Goal: Task Accomplishment & Management: Manage account settings

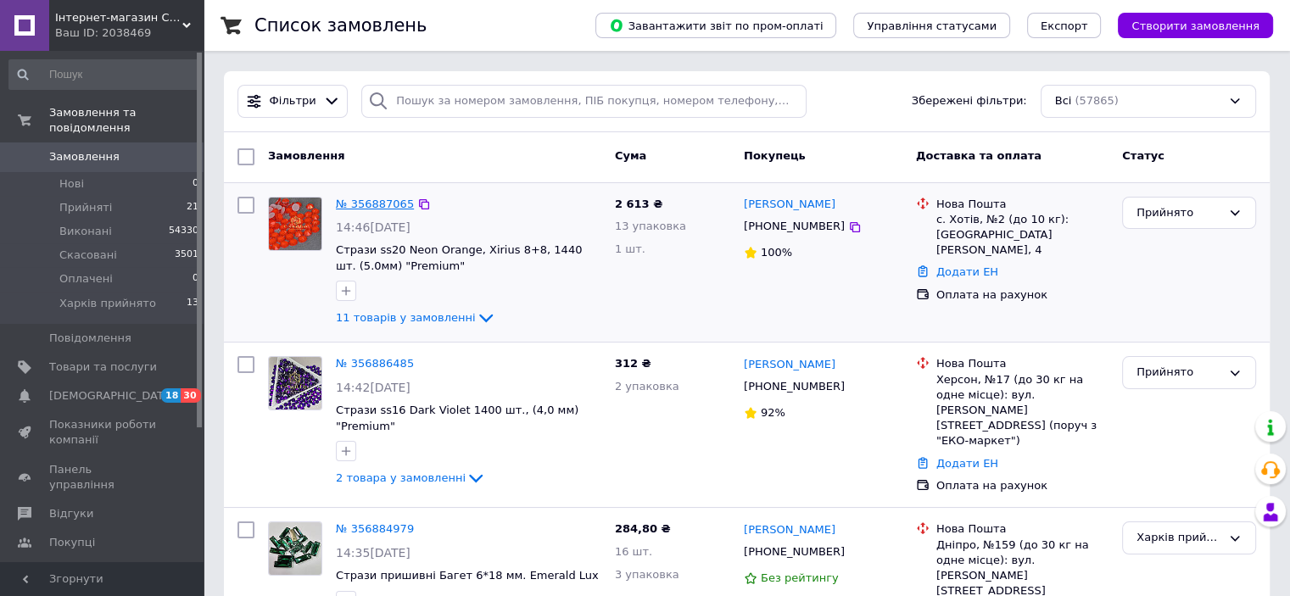
click at [375, 203] on link "№ 356887065" at bounding box center [375, 204] width 78 height 13
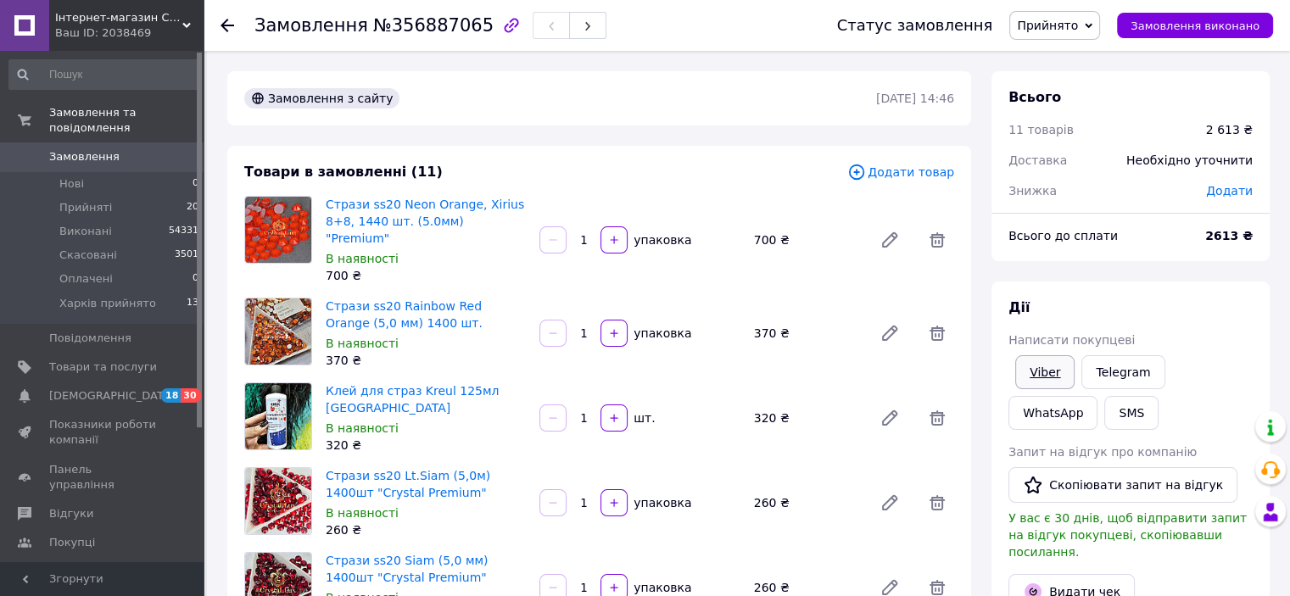
click at [1045, 377] on link "Viber" at bounding box center [1044, 372] width 59 height 34
click at [225, 19] on icon at bounding box center [227, 26] width 14 height 14
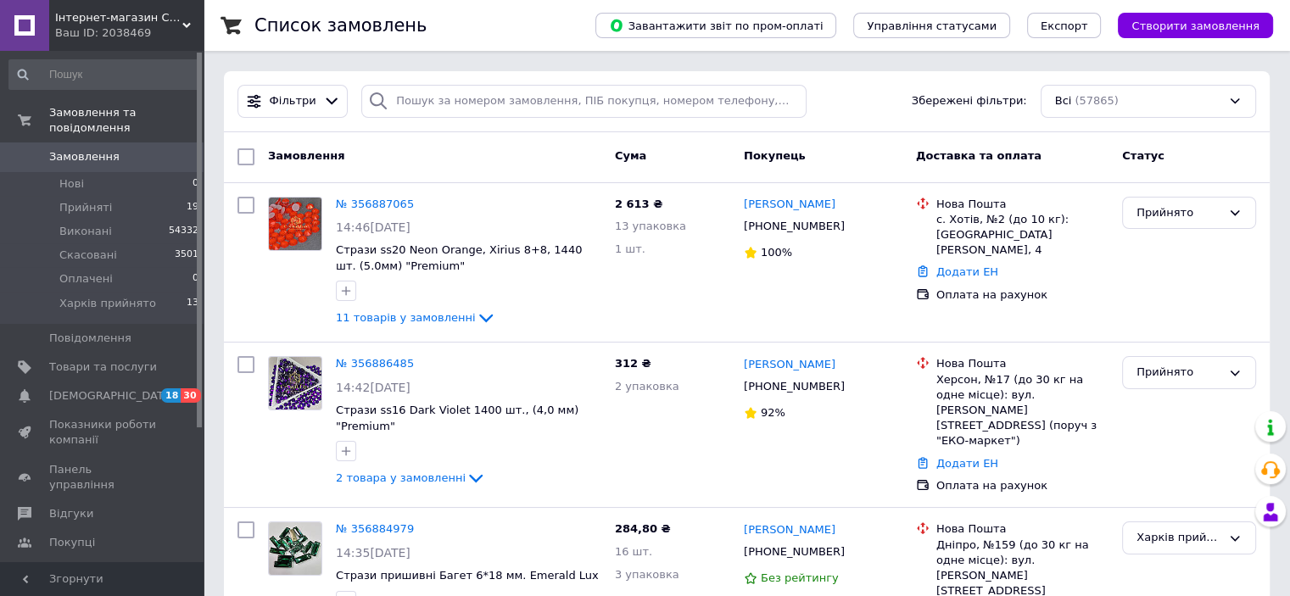
click at [163, 10] on span "Інтернет-магазин СТРАЗИ" at bounding box center [118, 17] width 127 height 15
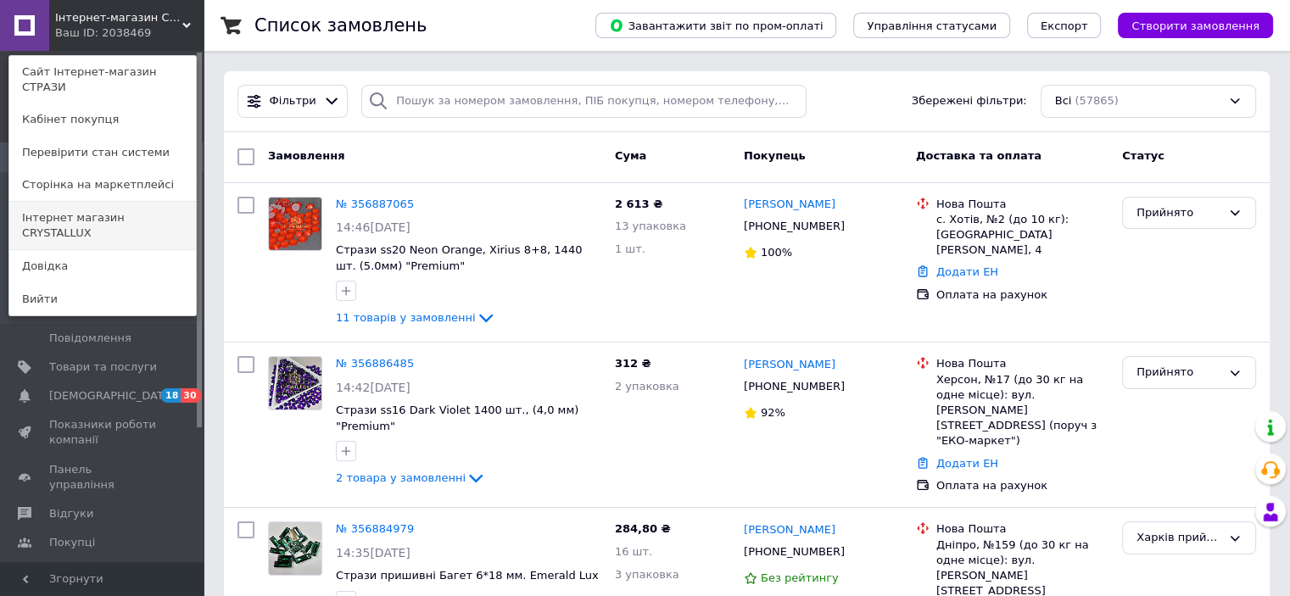
click at [140, 202] on link "Інтернет магазин CRYSTALLUX" at bounding box center [102, 225] width 187 height 47
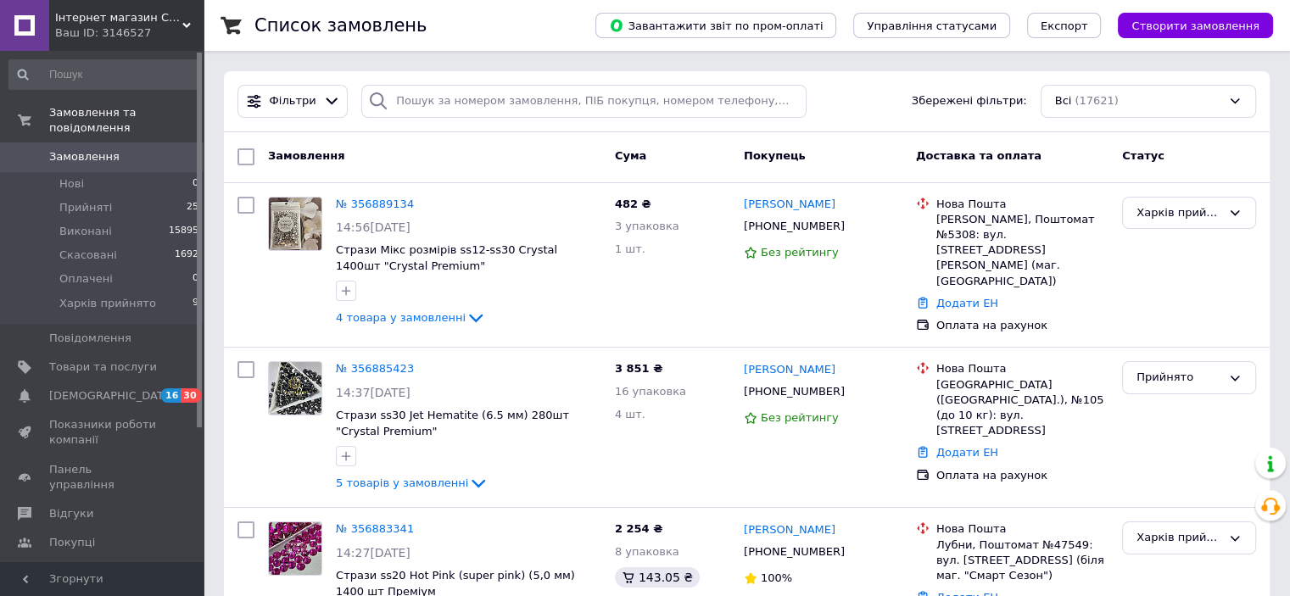
click at [174, 20] on span "Інтернет магазин CRYSTALLUX" at bounding box center [118, 17] width 127 height 15
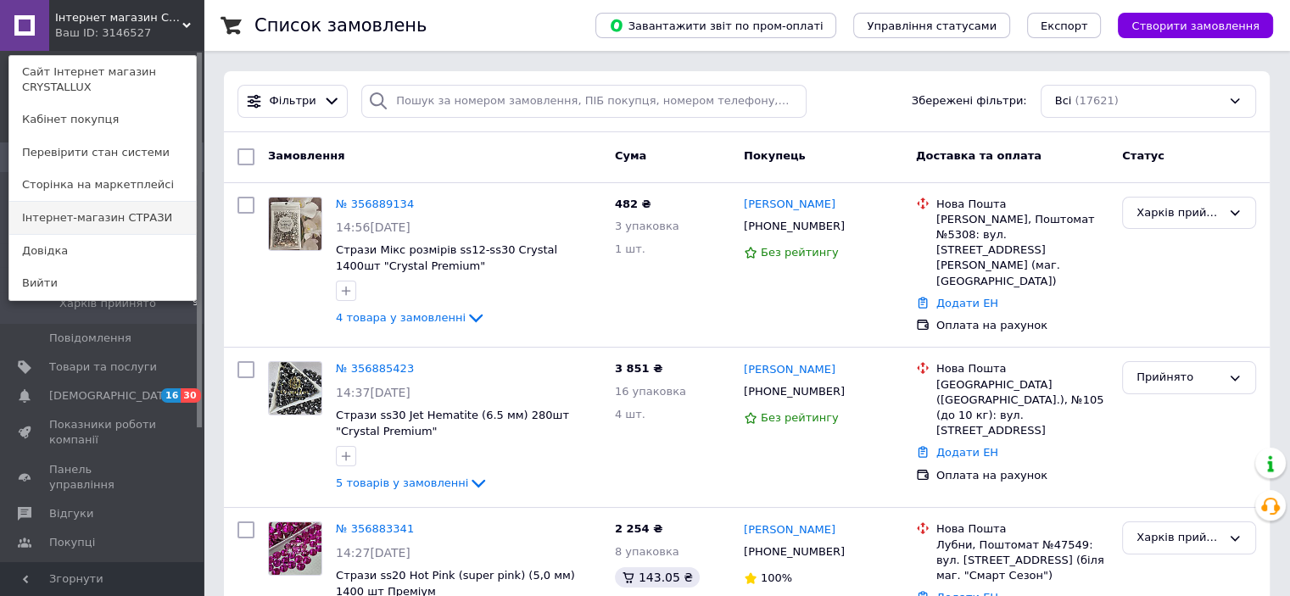
click at [159, 218] on link "Інтернет-магазин СТРАЗИ" at bounding box center [102, 218] width 187 height 32
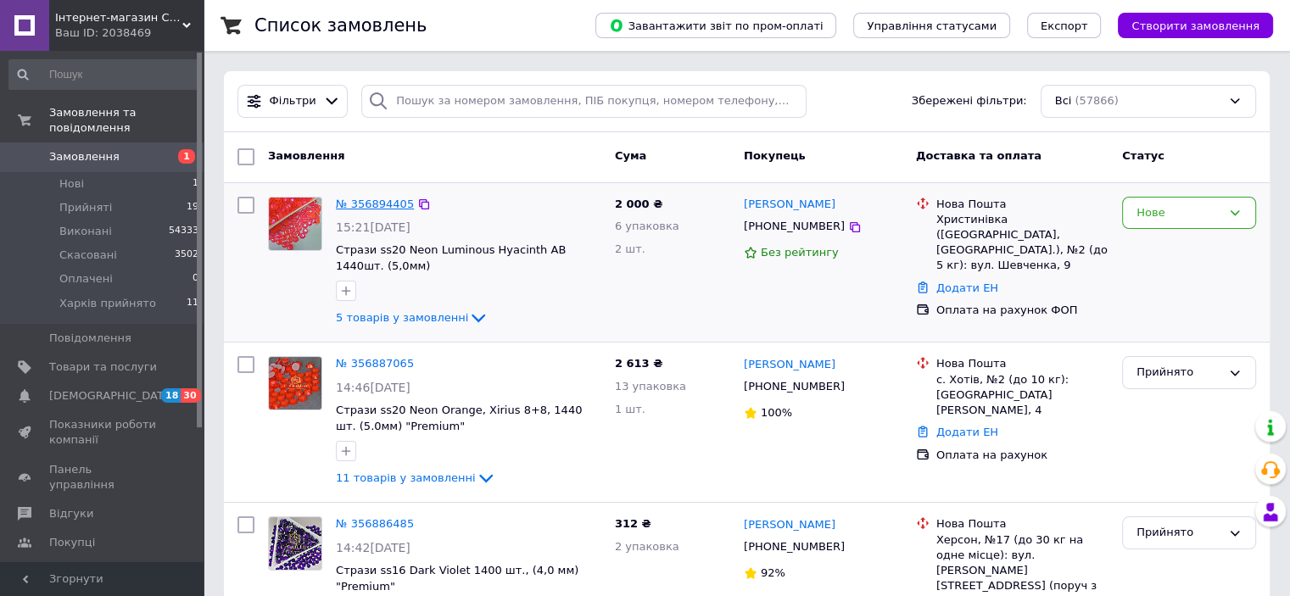
click at [382, 202] on link "№ 356894405" at bounding box center [375, 204] width 78 height 13
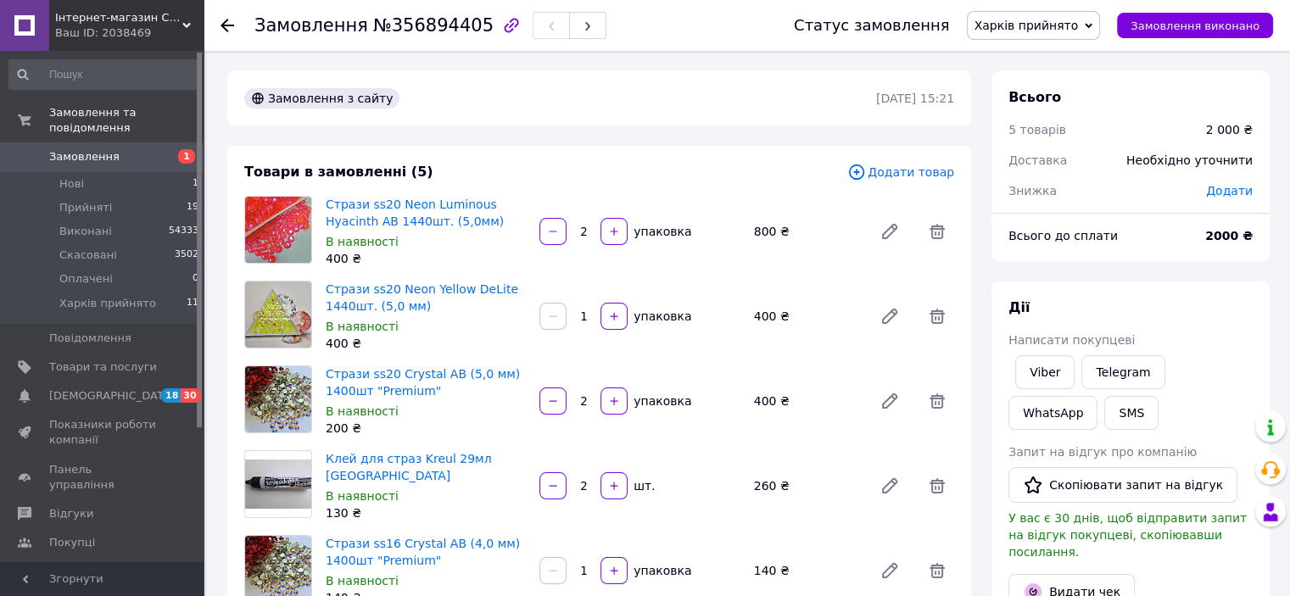
click at [231, 19] on icon at bounding box center [227, 26] width 14 height 14
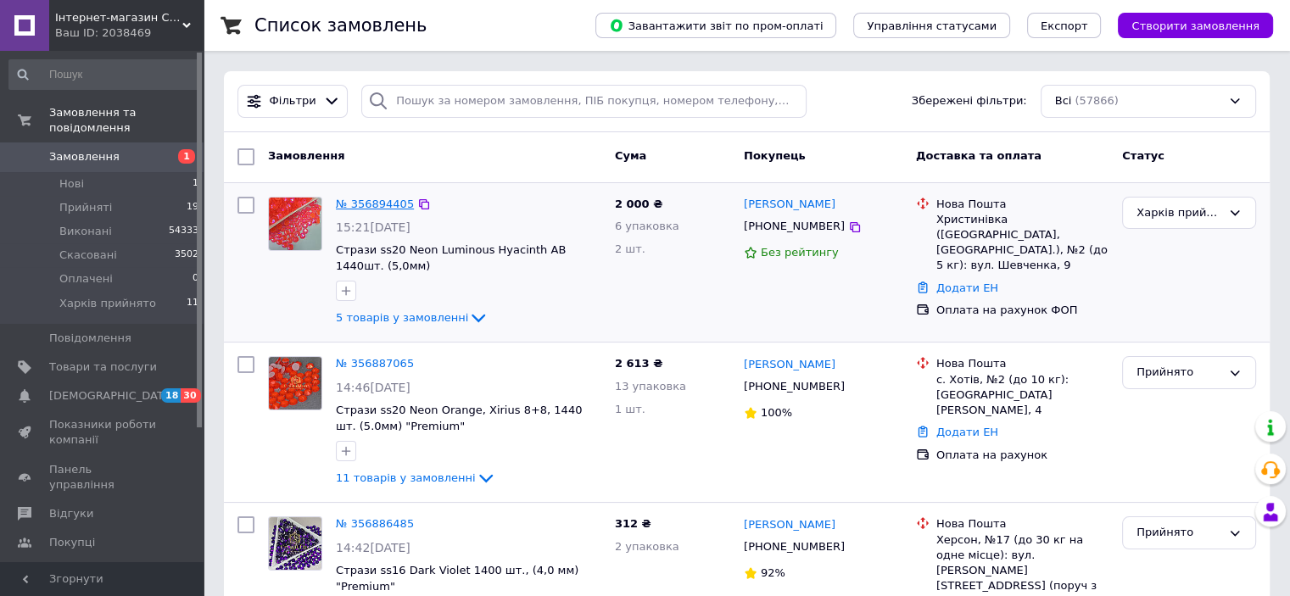
click at [363, 206] on link "№ 356894405" at bounding box center [375, 204] width 78 height 13
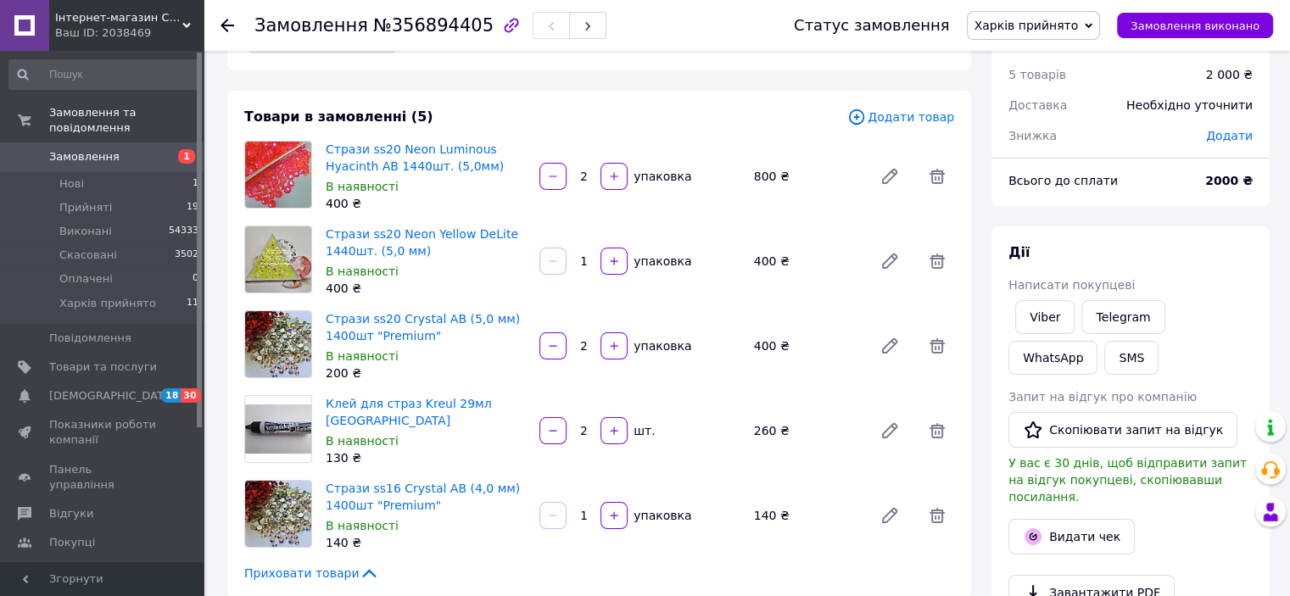
scroll to position [85, 0]
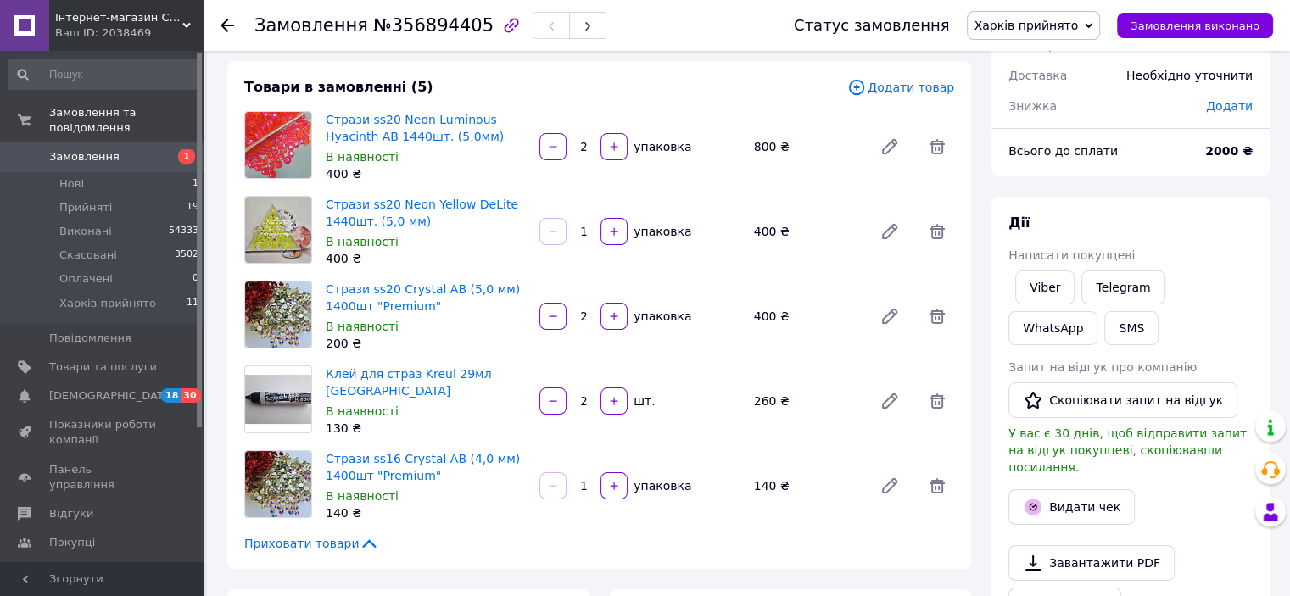
click at [227, 26] on icon at bounding box center [227, 26] width 14 height 14
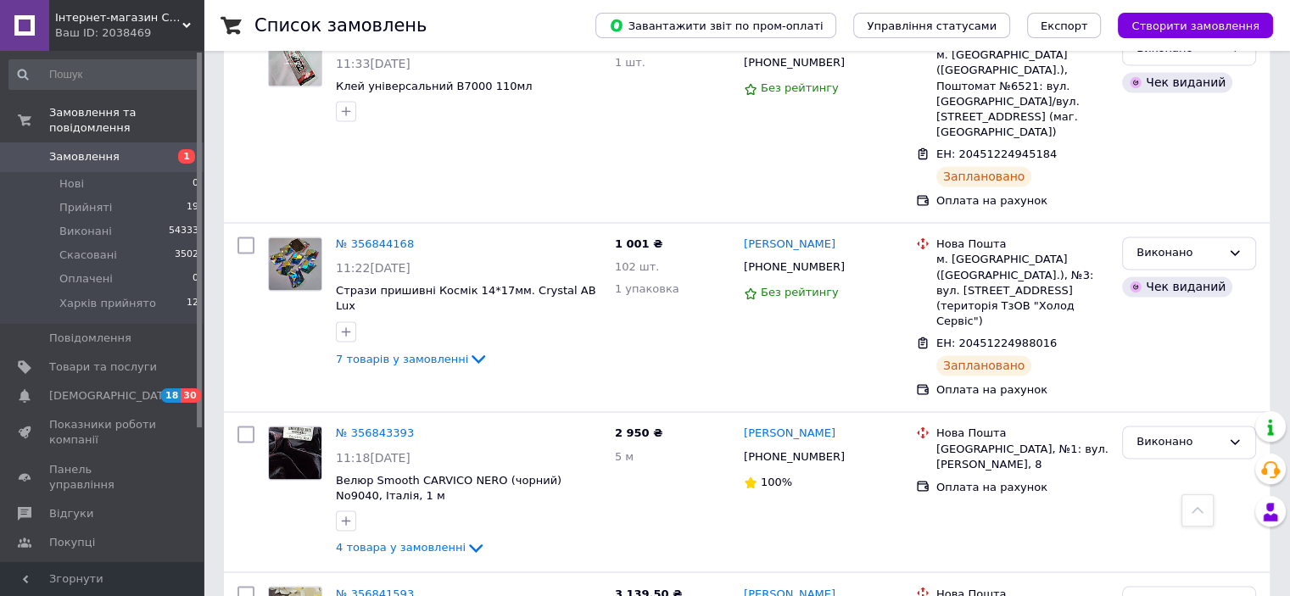
scroll to position [2780, 0]
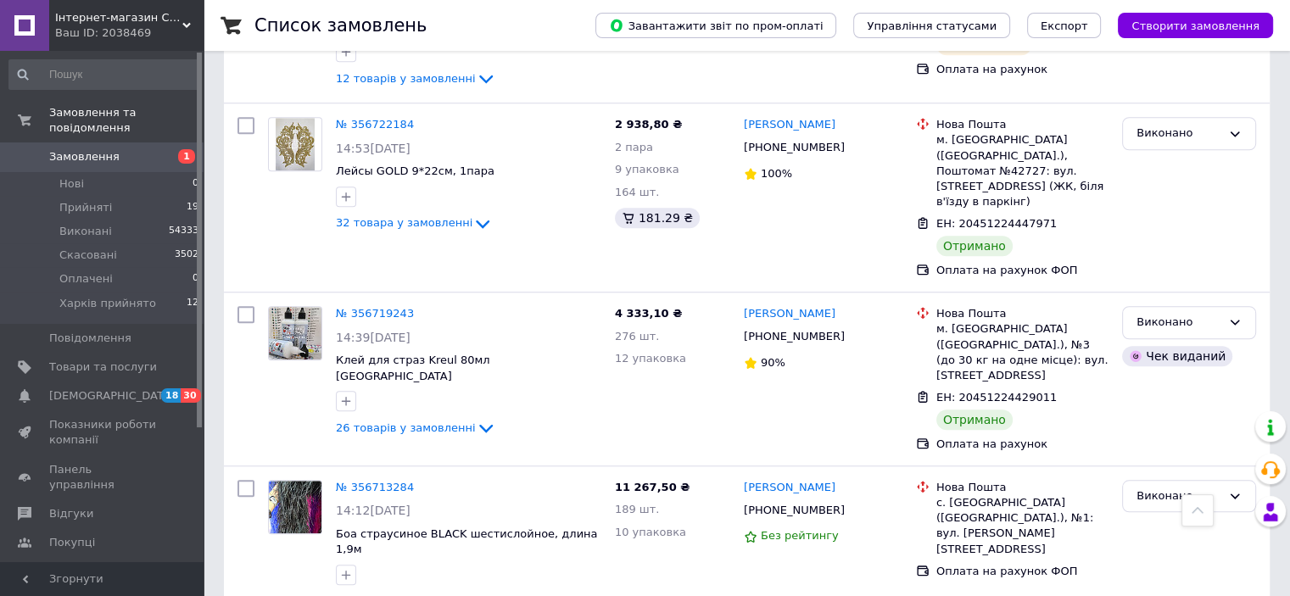
scroll to position [1356, 0]
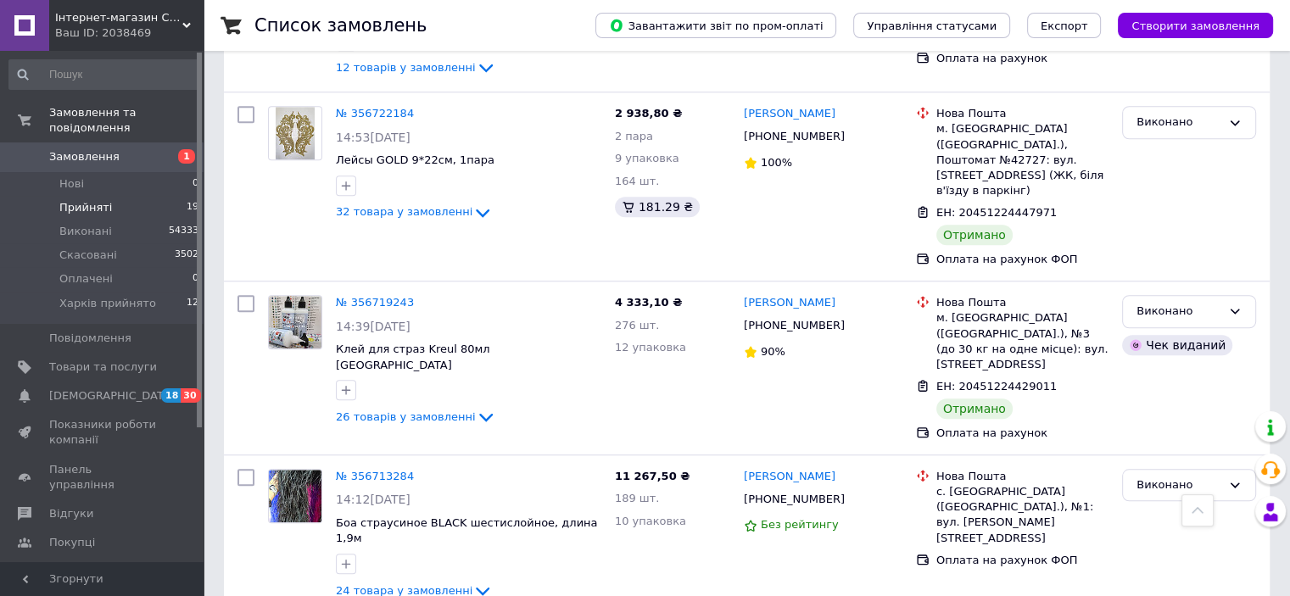
click at [159, 196] on li "Прийняті 19" at bounding box center [104, 208] width 209 height 24
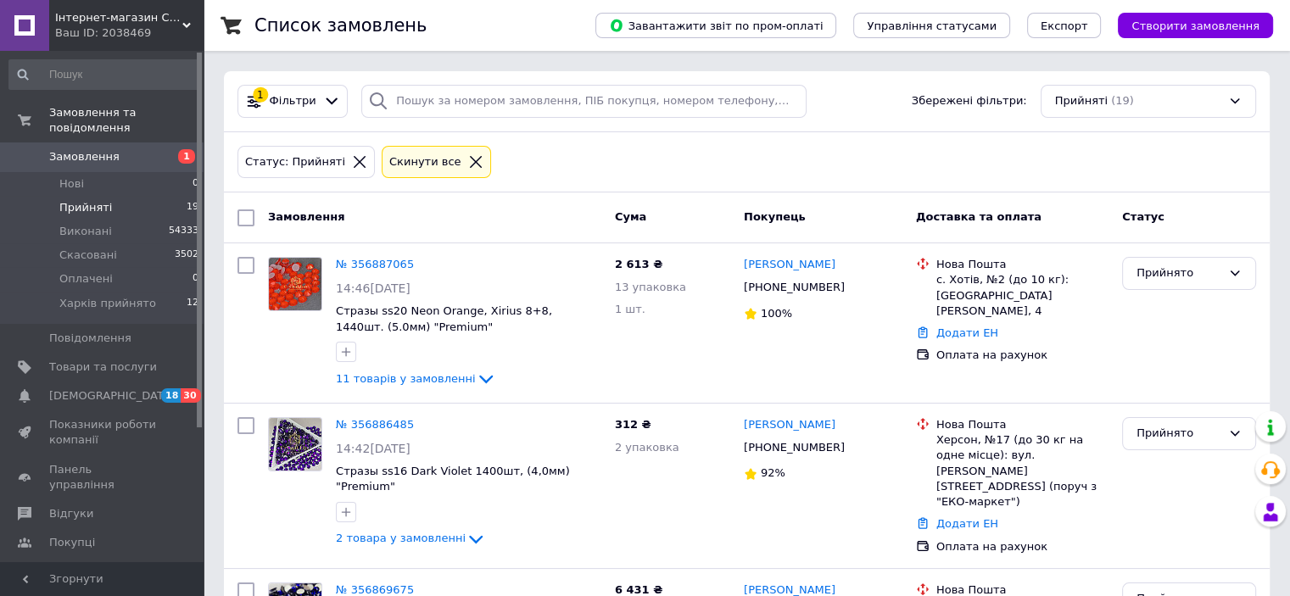
click at [397, 161] on div "Cкинути все" at bounding box center [425, 162] width 79 height 18
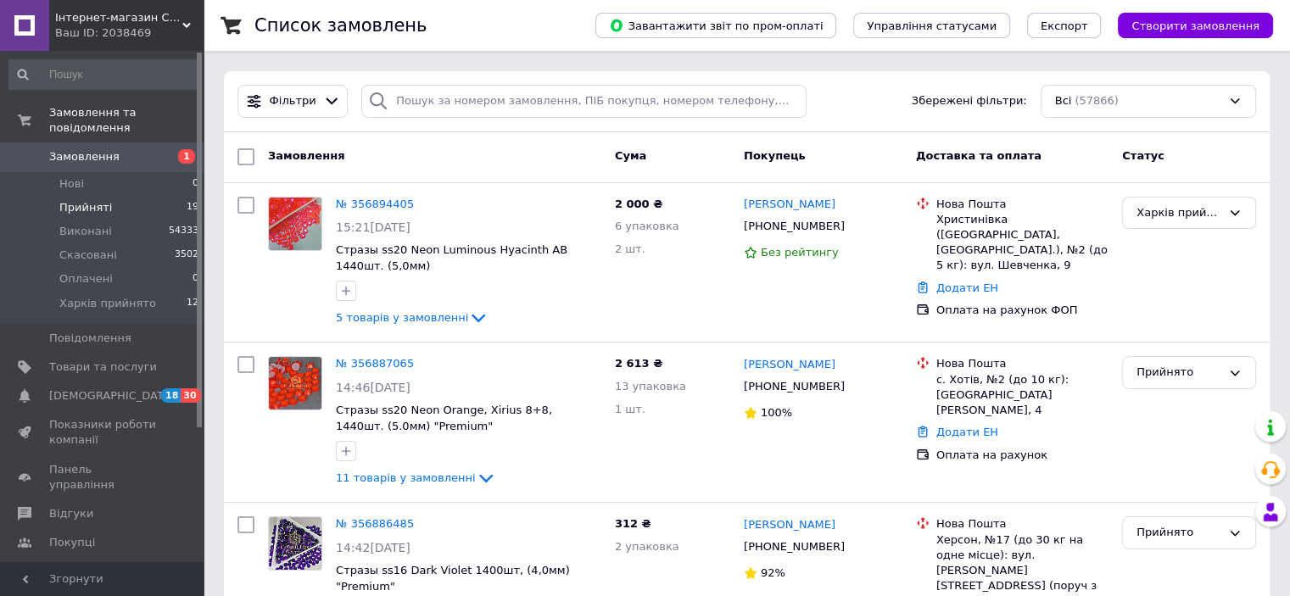
click at [158, 31] on div "Ваш ID: 2038469" at bounding box center [129, 32] width 148 height 15
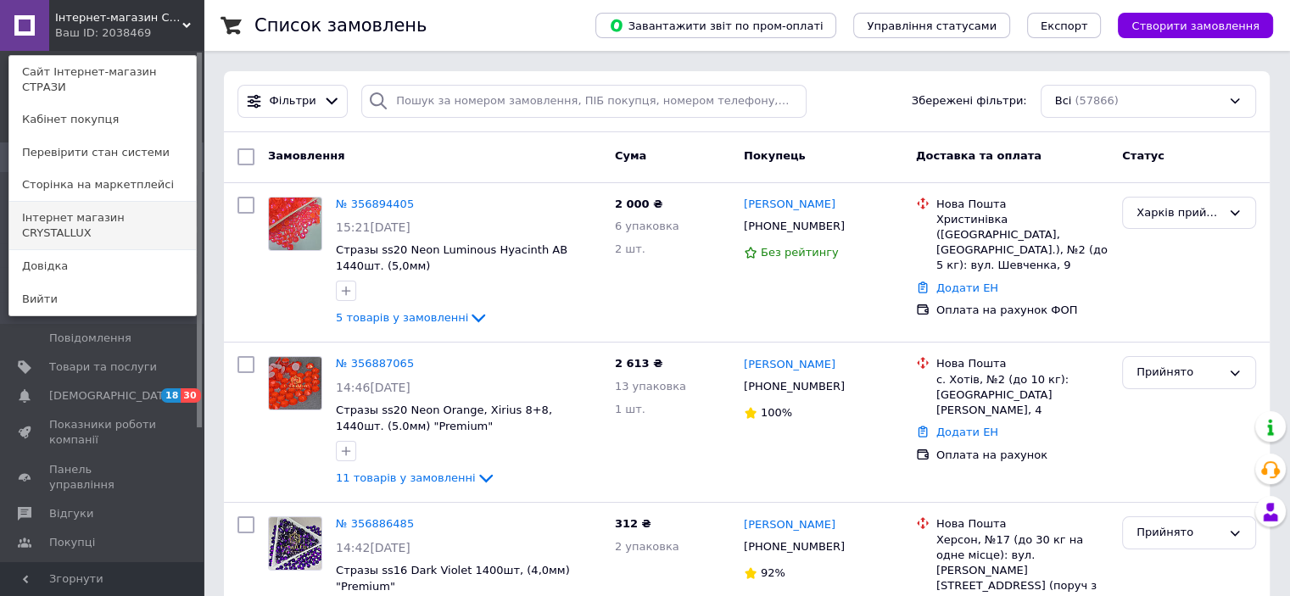
click at [110, 211] on link "Інтернет магазин CRYSTALLUX" at bounding box center [102, 225] width 187 height 47
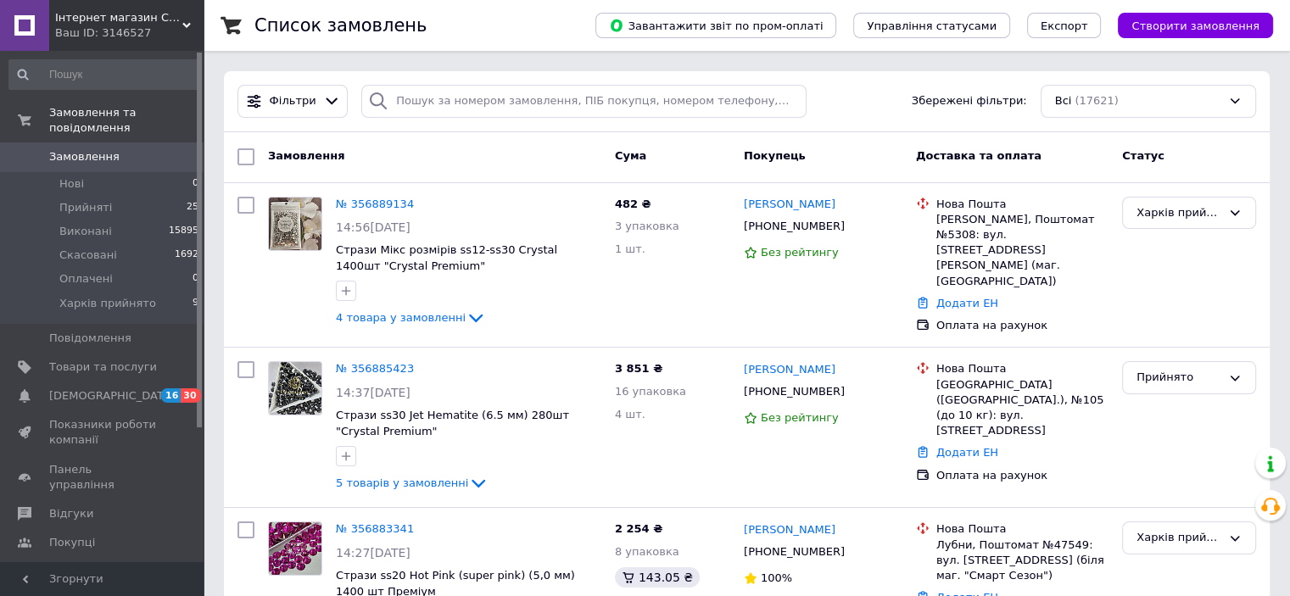
click at [170, 17] on span "Інтернет магазин CRYSTALLUX" at bounding box center [118, 17] width 127 height 15
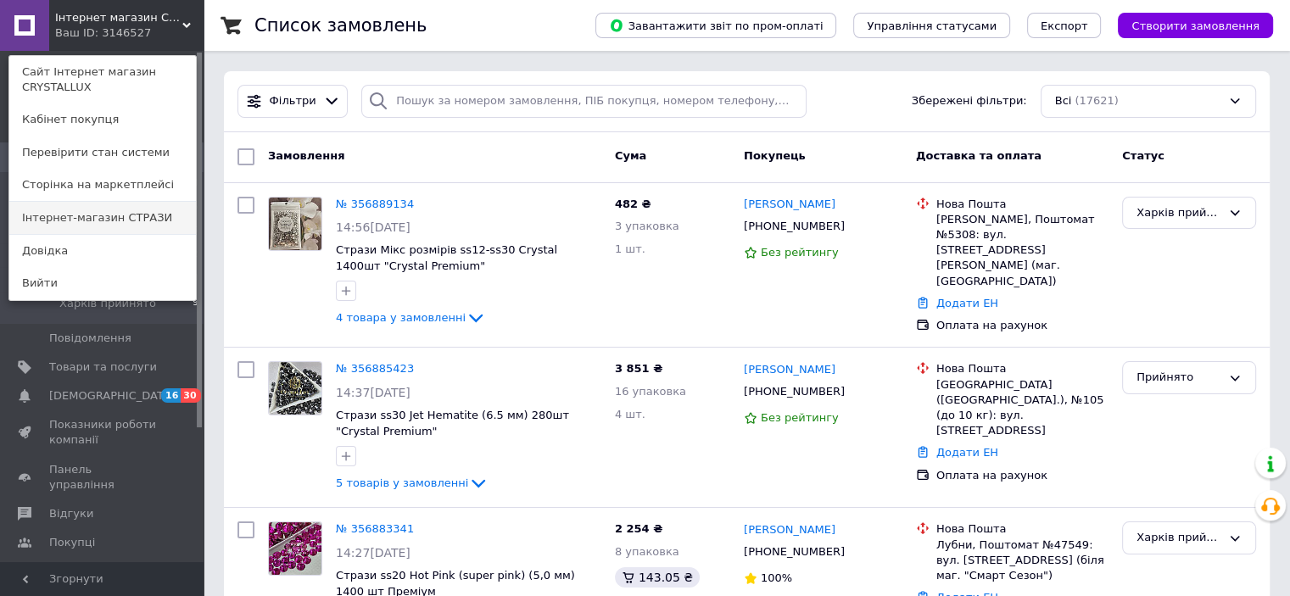
click at [136, 203] on link "Інтернет-магазин СТРАЗИ" at bounding box center [102, 218] width 187 height 32
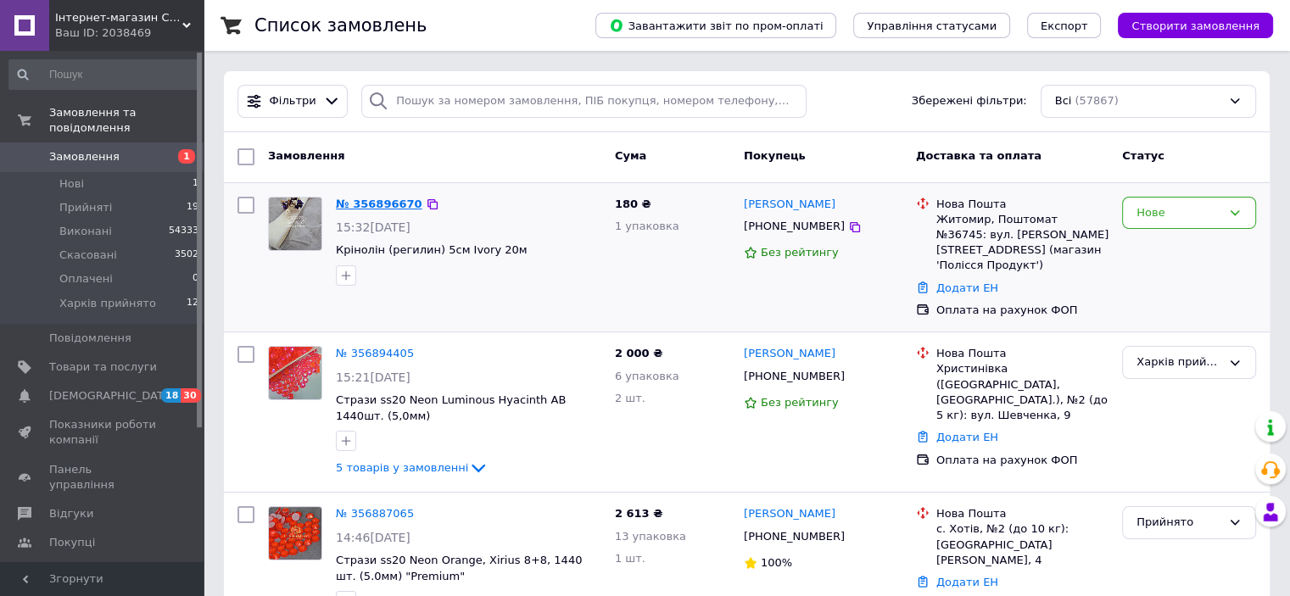
click at [384, 198] on link "№ 356896670" at bounding box center [379, 204] width 86 height 13
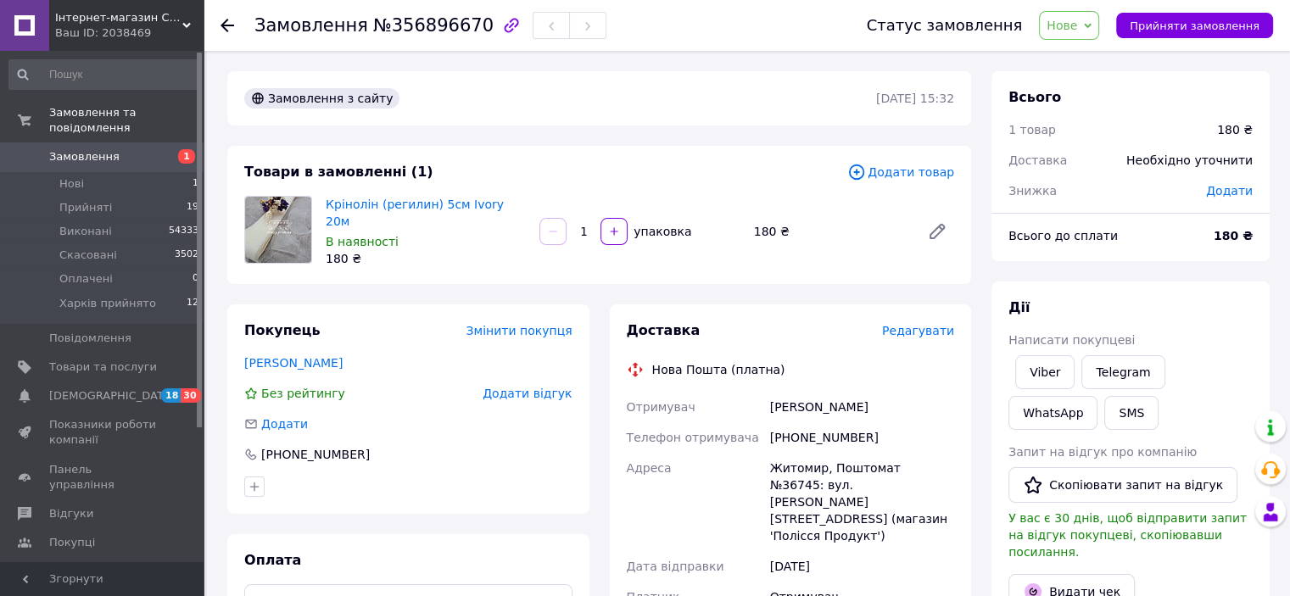
click at [1095, 34] on span "Нове" at bounding box center [1069, 25] width 60 height 29
click at [1089, 50] on li "Прийнято" at bounding box center [1096, 59] width 114 height 25
click at [1067, 377] on link "Viber" at bounding box center [1044, 372] width 59 height 34
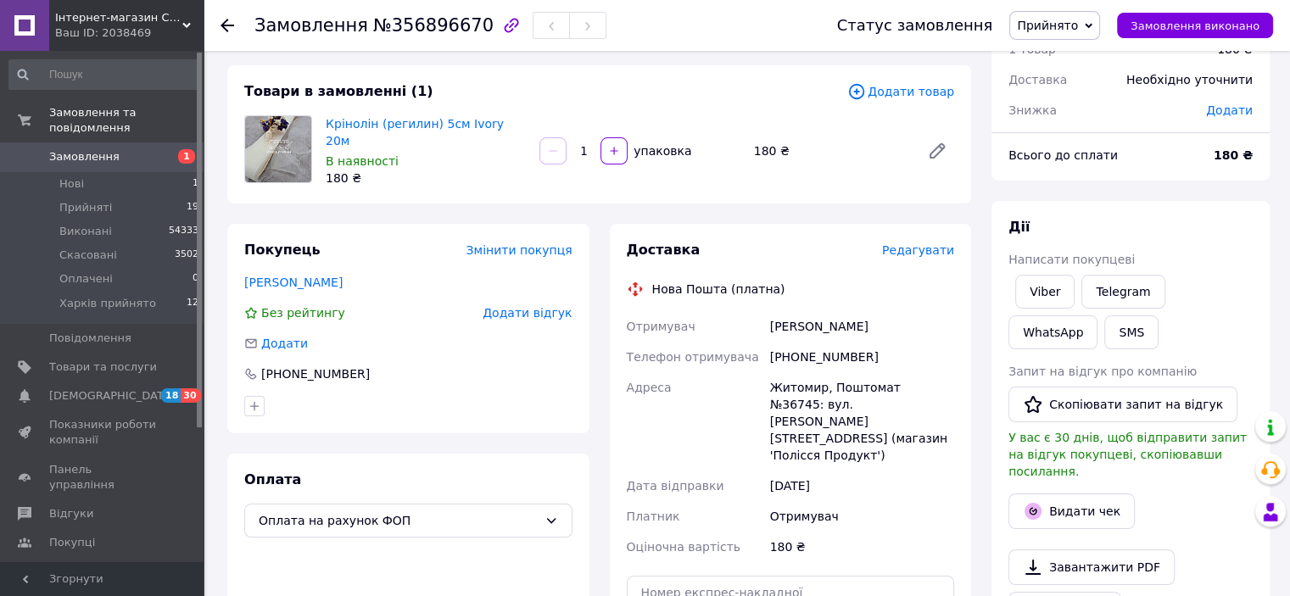
scroll to position [170, 0]
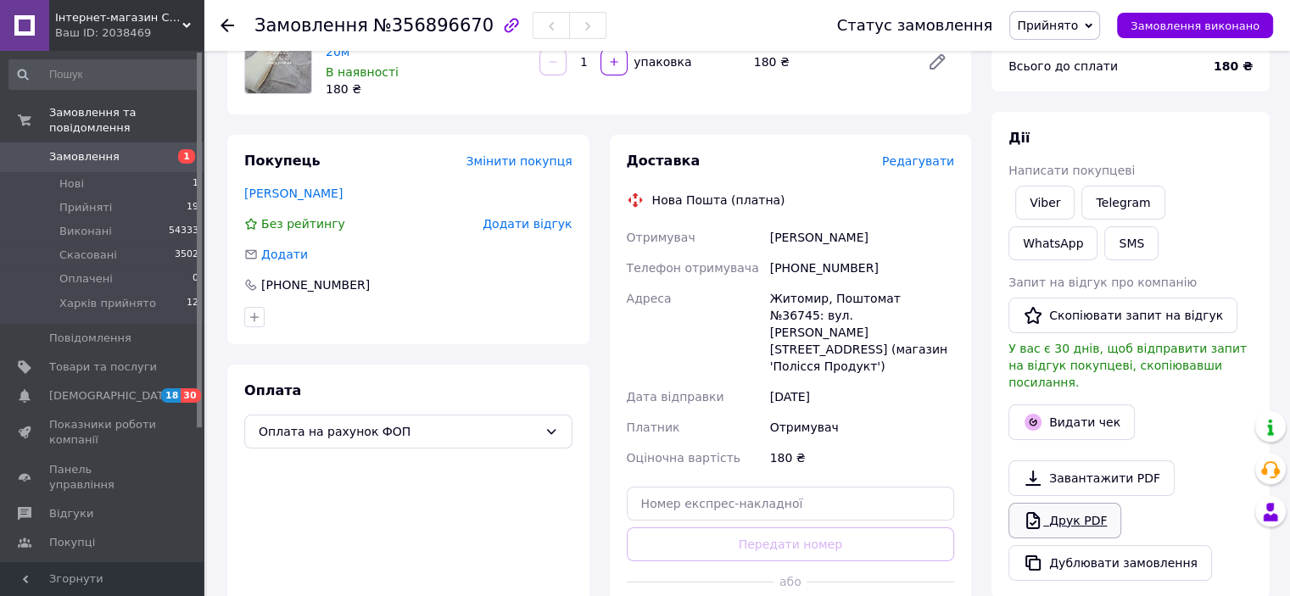
click at [1076, 504] on link "Друк PDF" at bounding box center [1064, 521] width 113 height 36
click at [227, 31] on use at bounding box center [227, 26] width 14 height 14
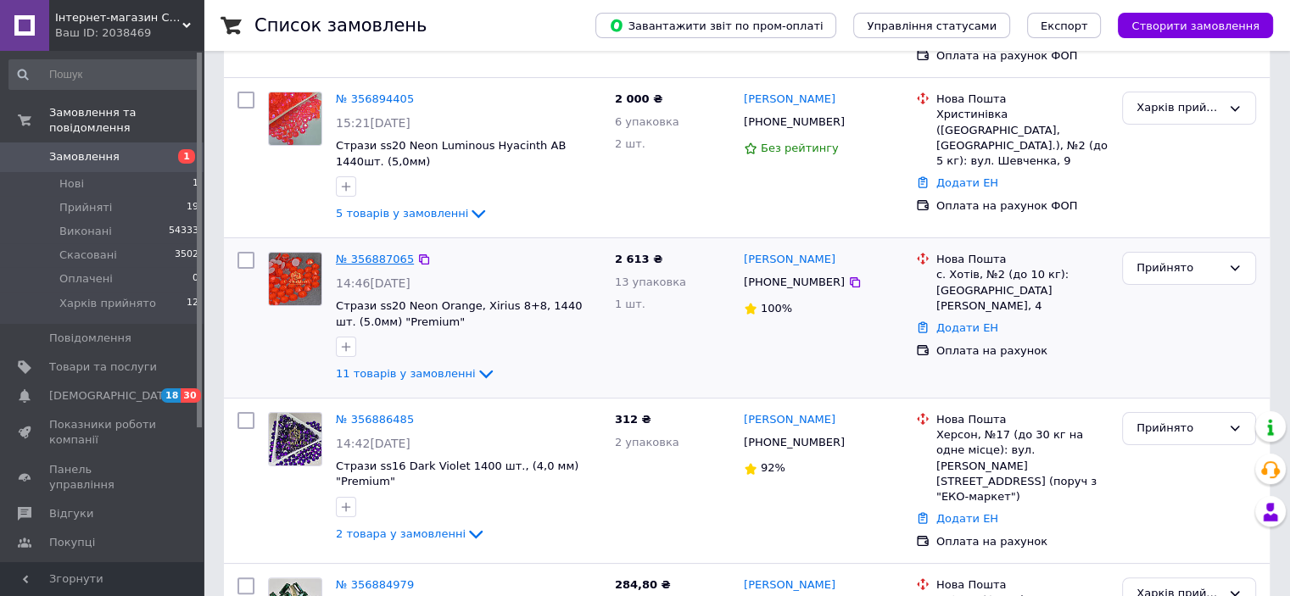
click at [377, 253] on link "№ 356887065" at bounding box center [375, 259] width 78 height 13
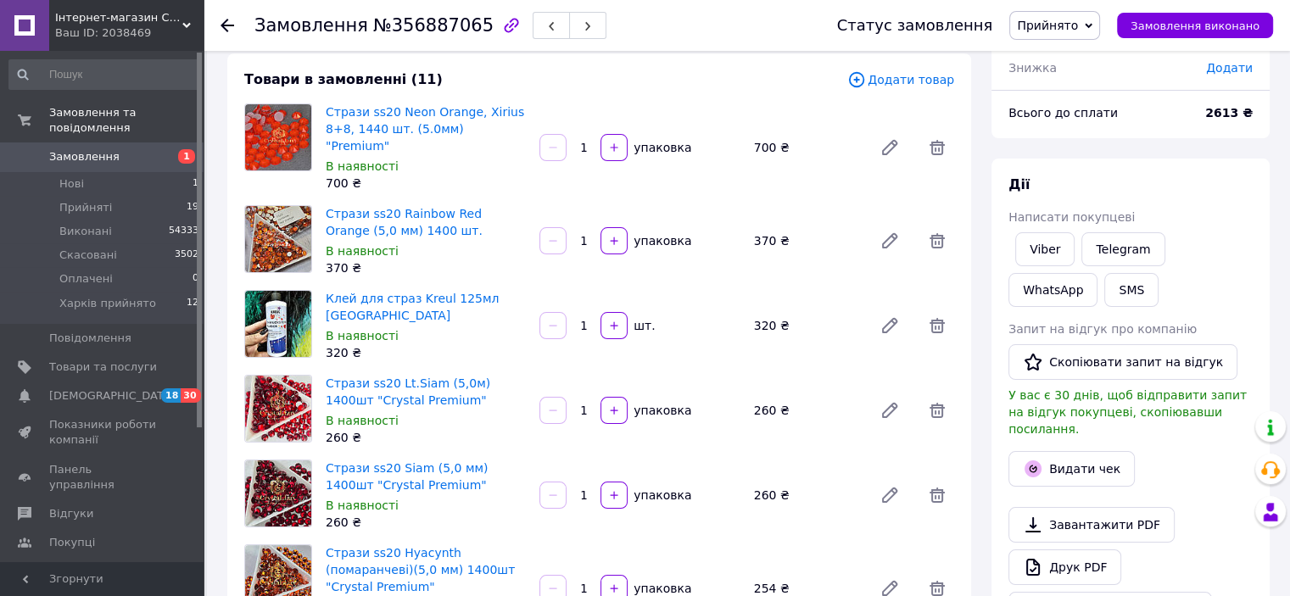
scroll to position [254, 0]
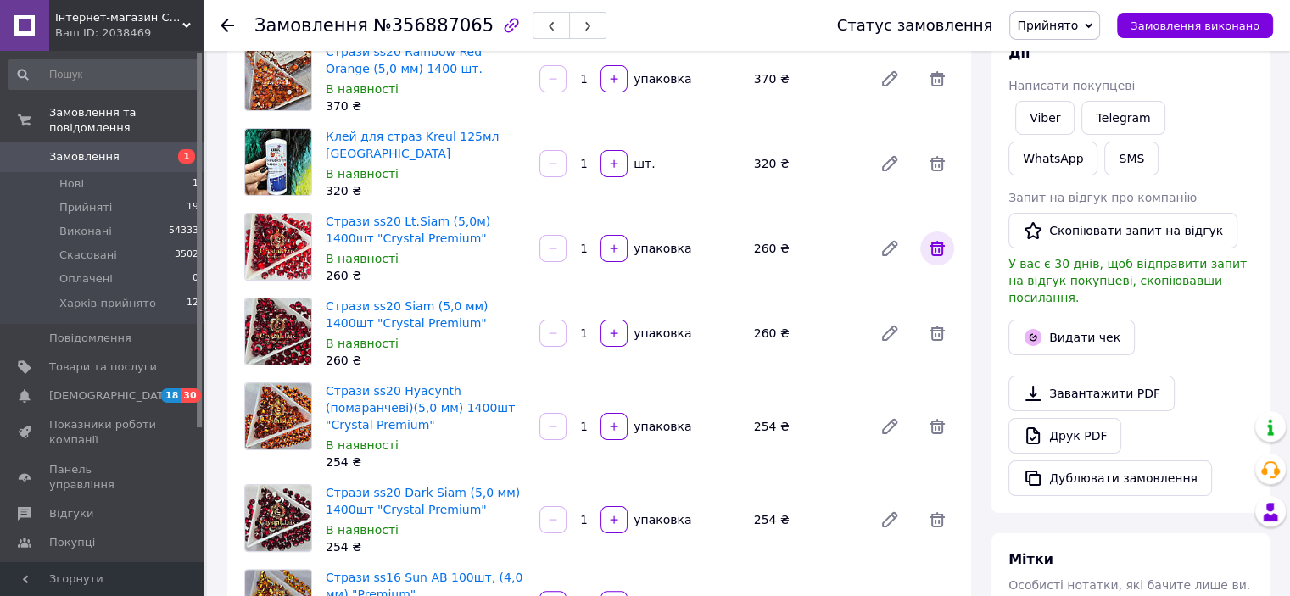
click at [943, 238] on icon at bounding box center [937, 248] width 20 height 20
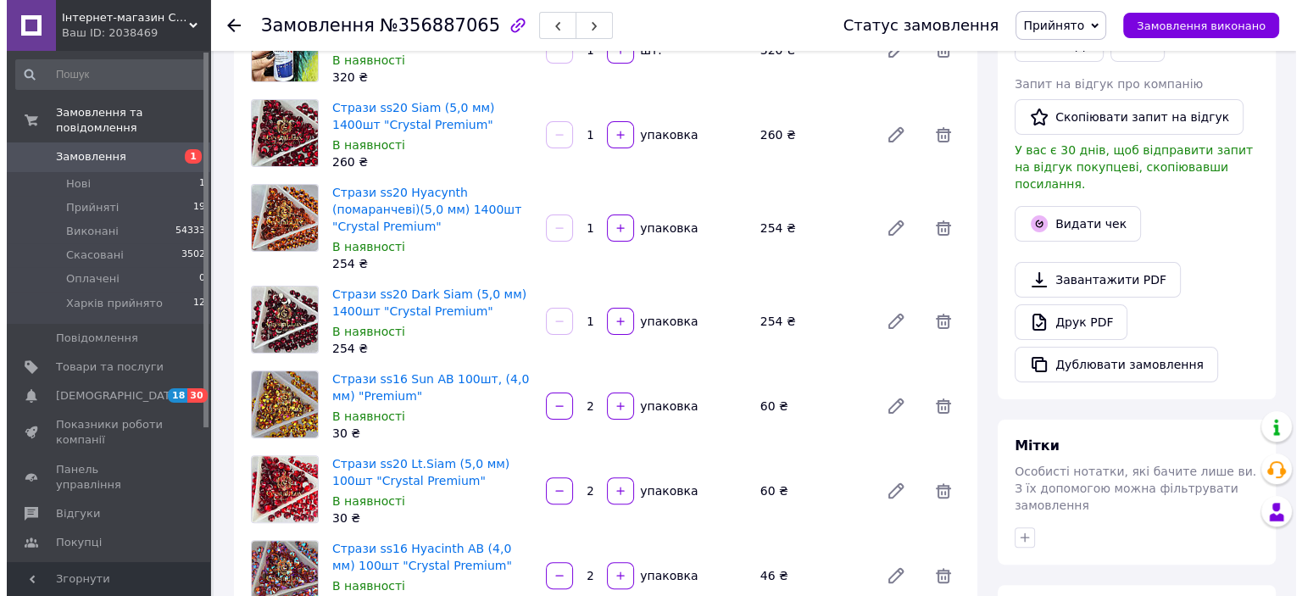
scroll to position [0, 0]
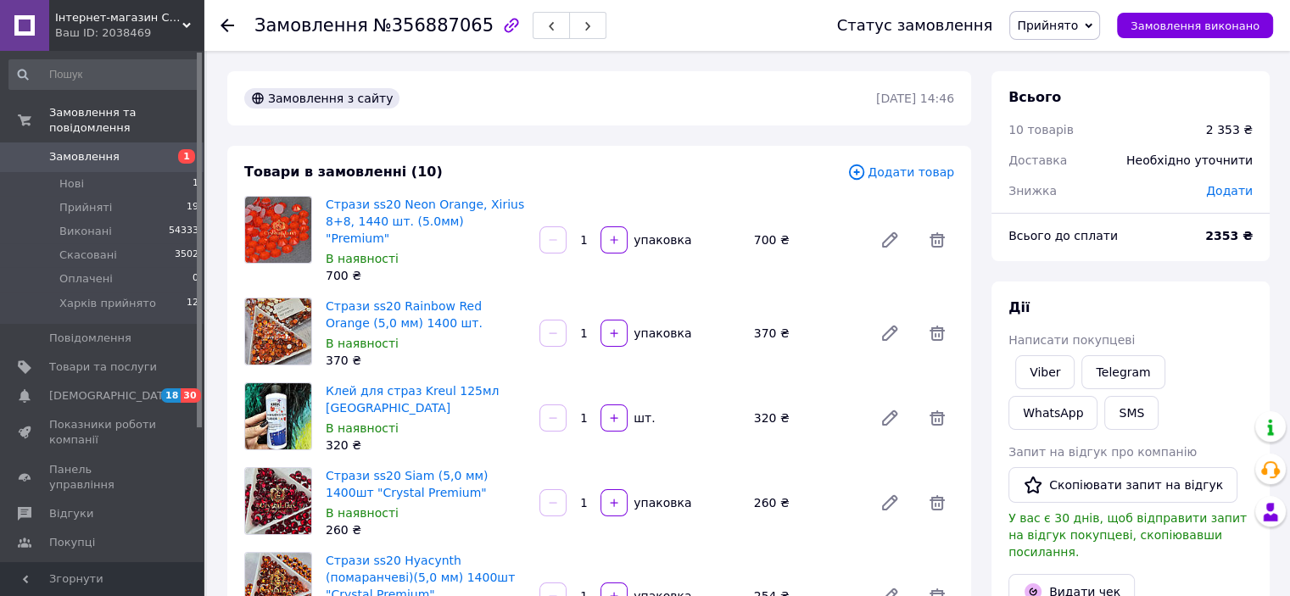
click at [908, 165] on span "Додати товар" at bounding box center [900, 172] width 107 height 19
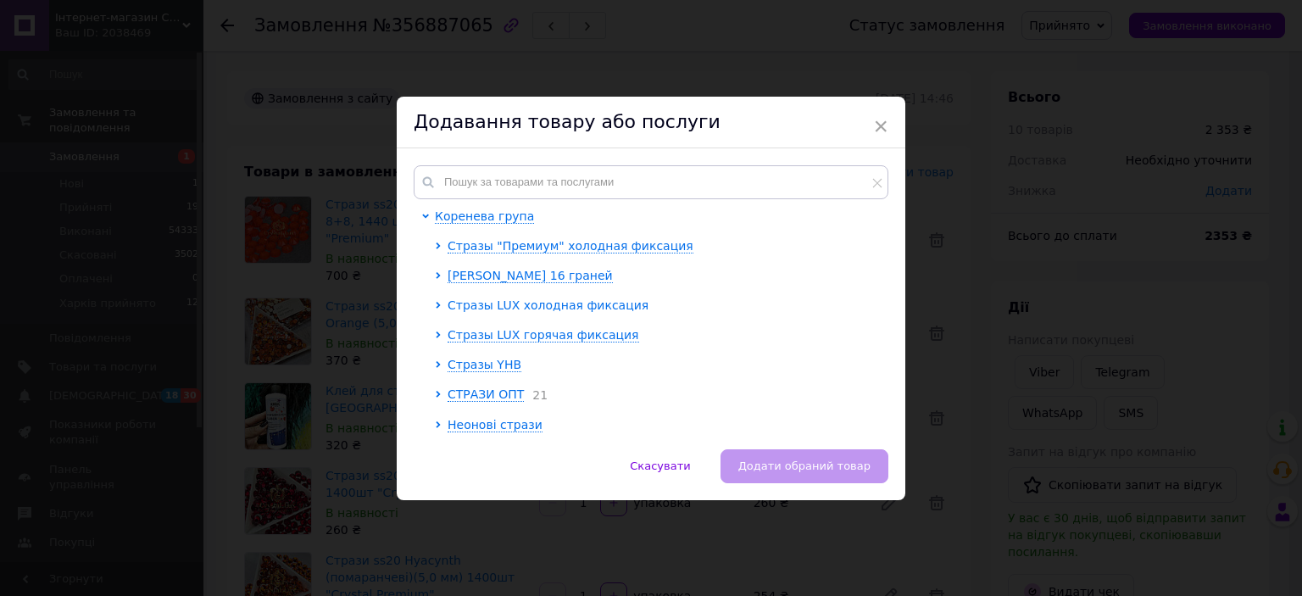
click at [556, 309] on span "Стразы LUX холодная фиксация" at bounding box center [548, 305] width 201 height 14
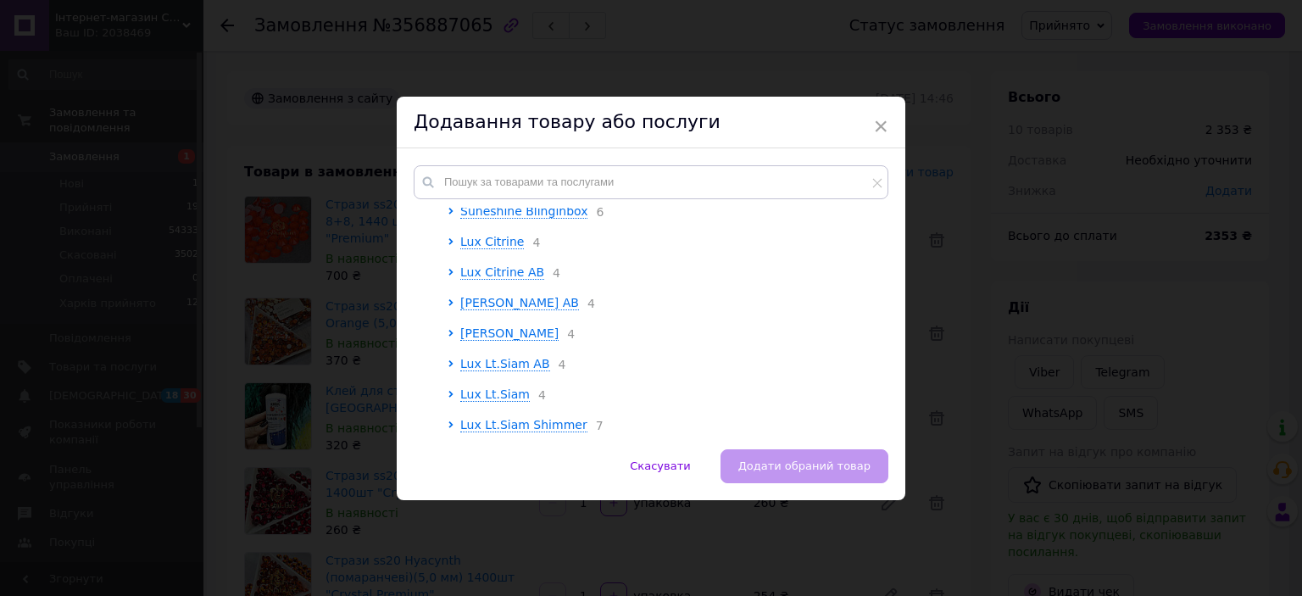
scroll to position [424, 0]
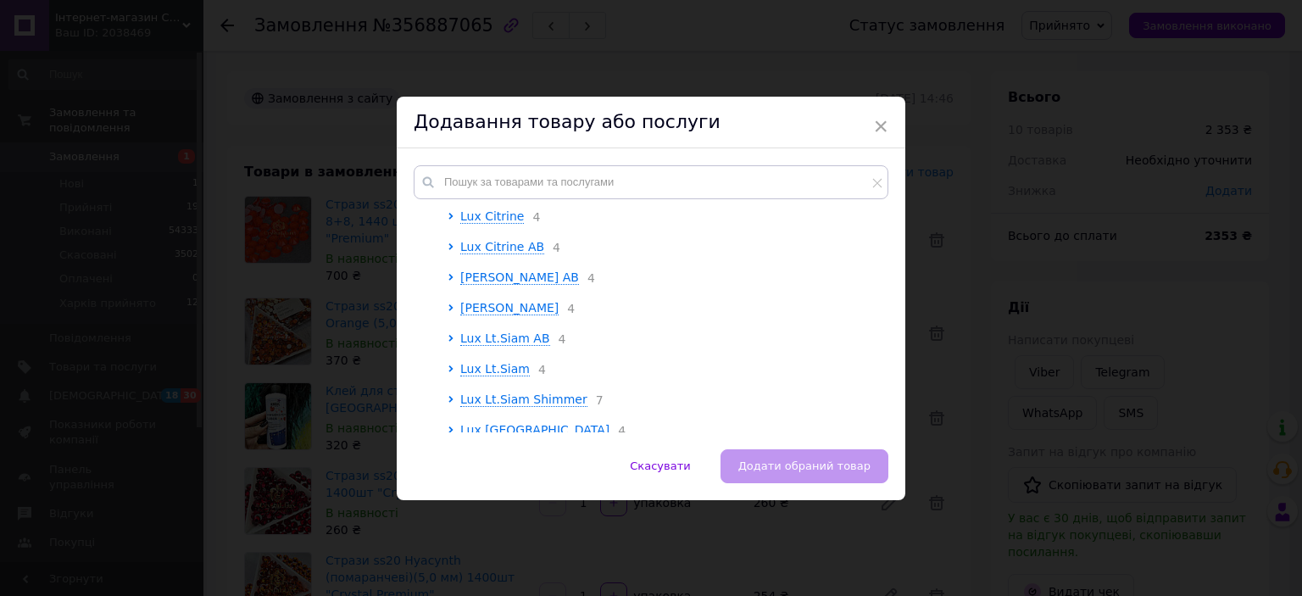
click at [454, 378] on div at bounding box center [454, 369] width 13 height 18
click at [482, 376] on span "Lux Lt.Siam" at bounding box center [495, 369] width 70 height 14
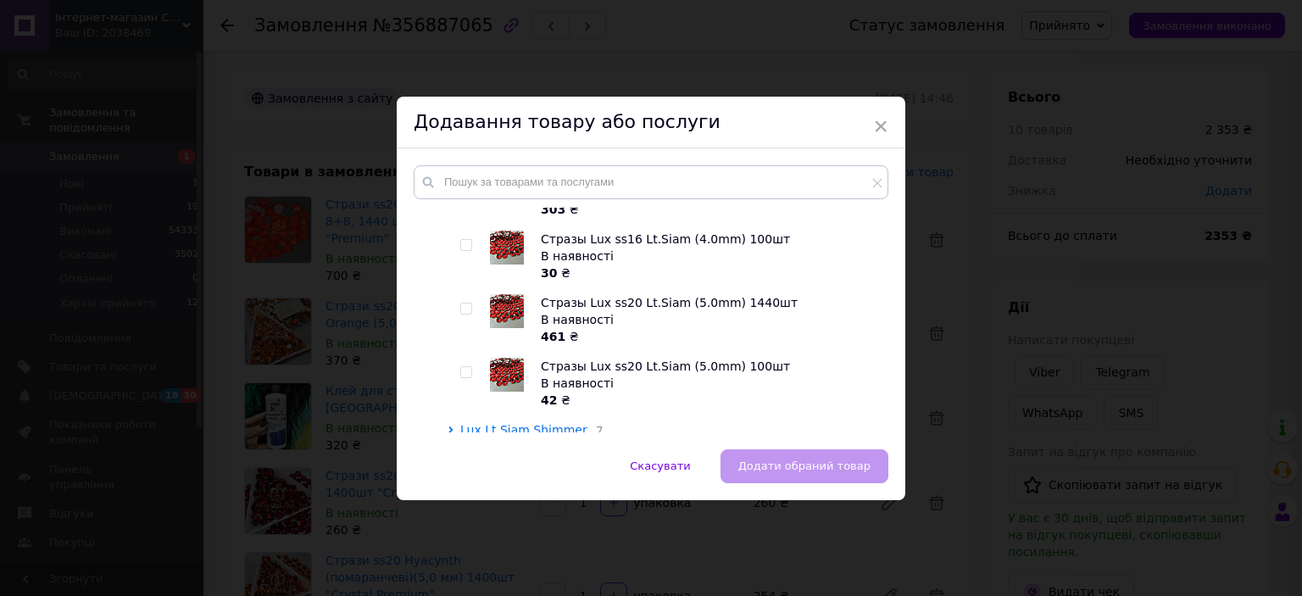
scroll to position [678, 0]
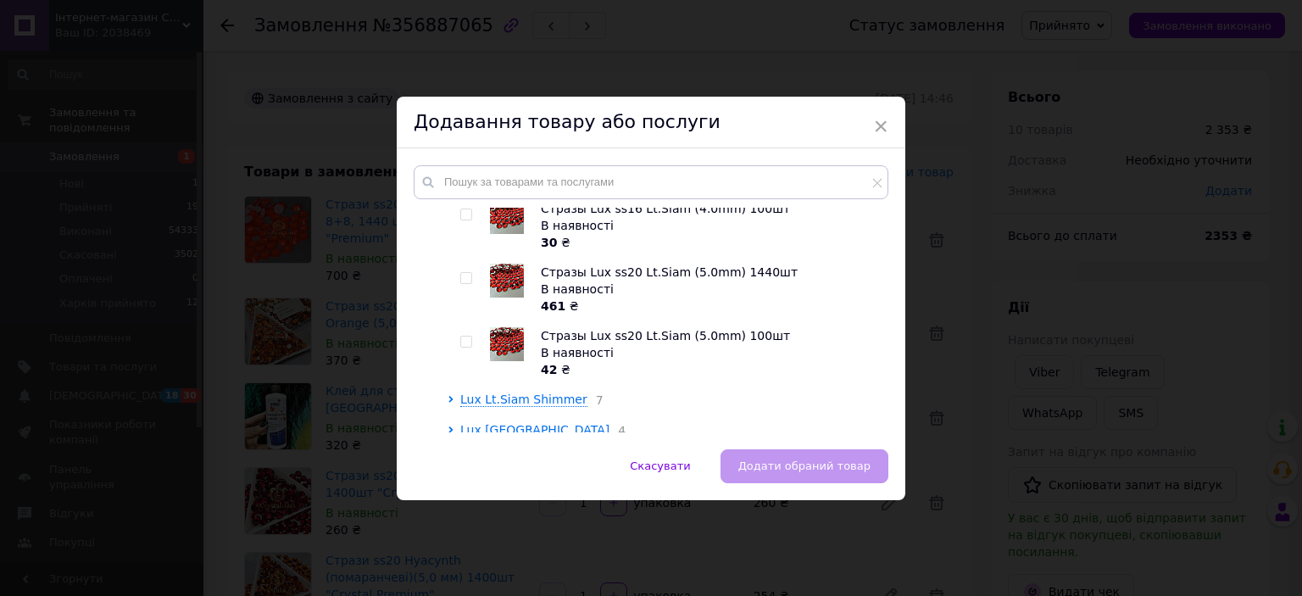
click at [466, 348] on input "checkbox" at bounding box center [465, 342] width 11 height 11
checkbox input "true"
click at [817, 465] on span "Додати обраний товар" at bounding box center [804, 466] width 132 height 13
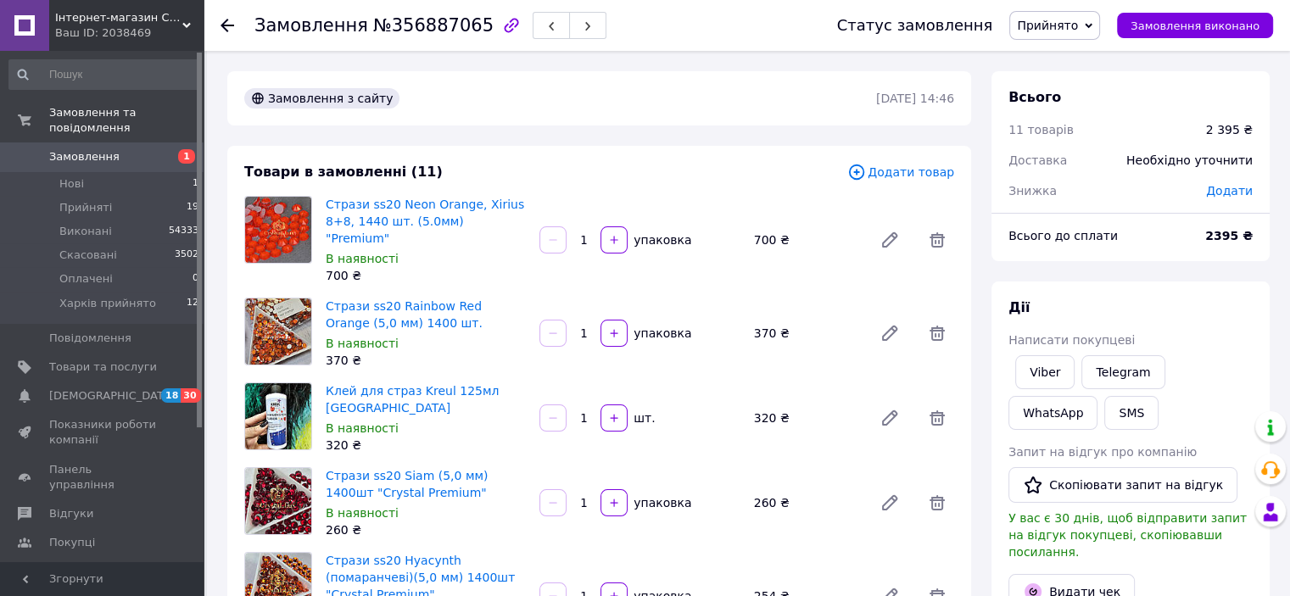
click at [942, 178] on span "Додати товар" at bounding box center [900, 172] width 107 height 19
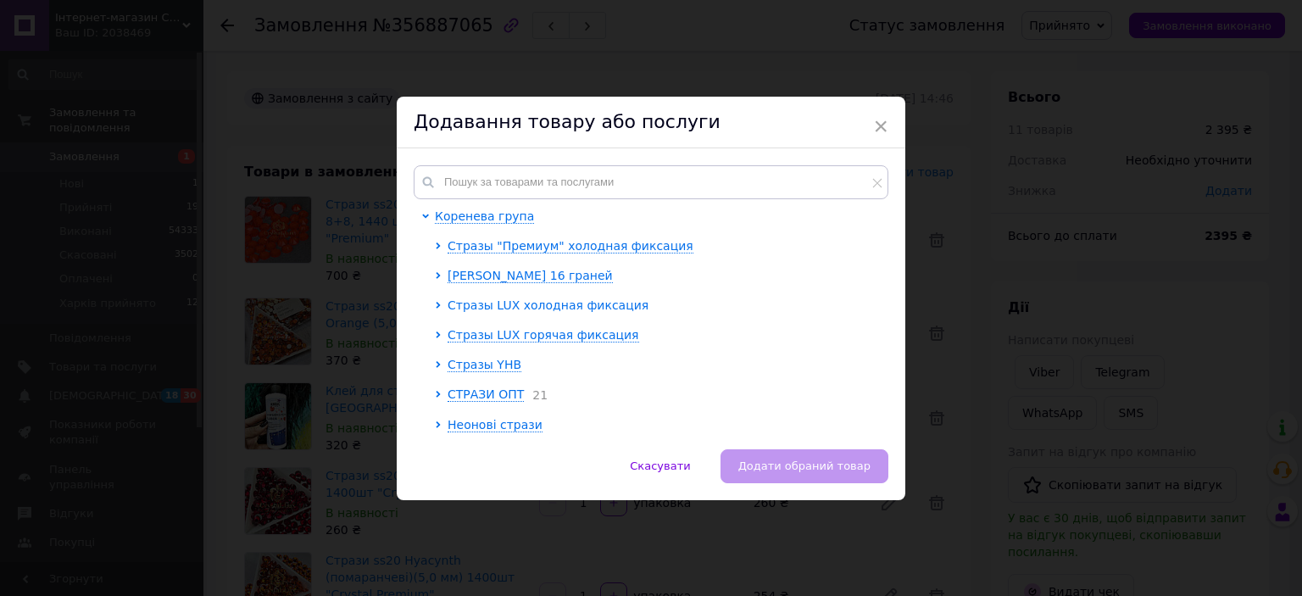
click at [555, 302] on span "Стразы LUX холодная фиксация" at bounding box center [548, 305] width 201 height 14
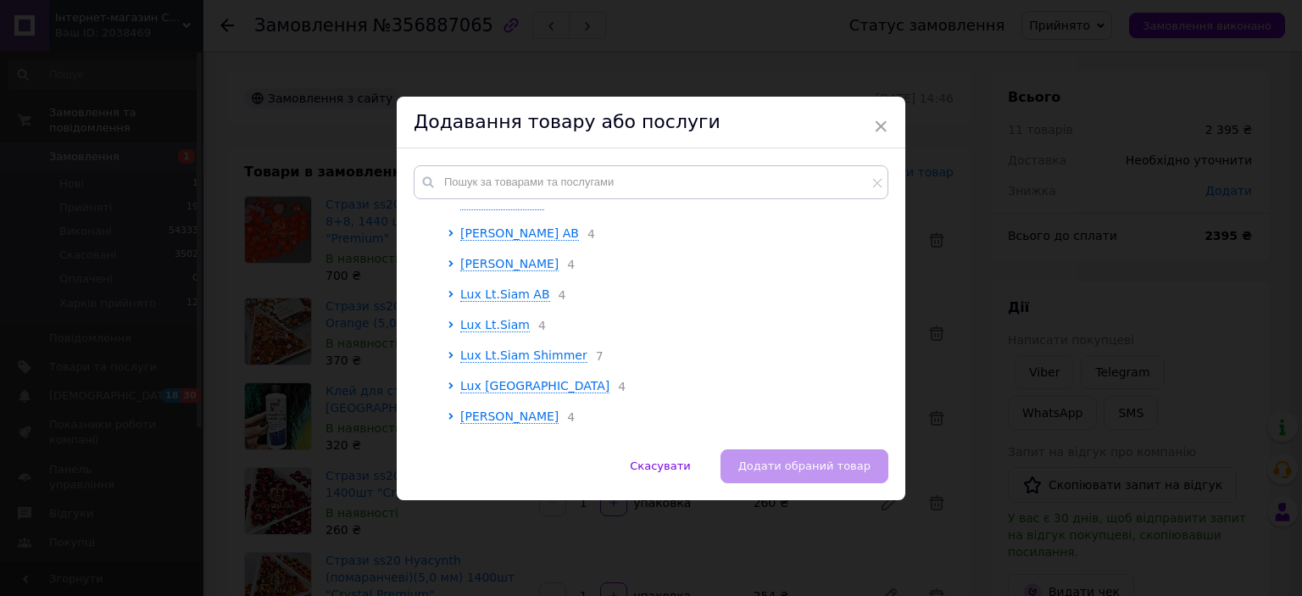
scroll to position [509, 0]
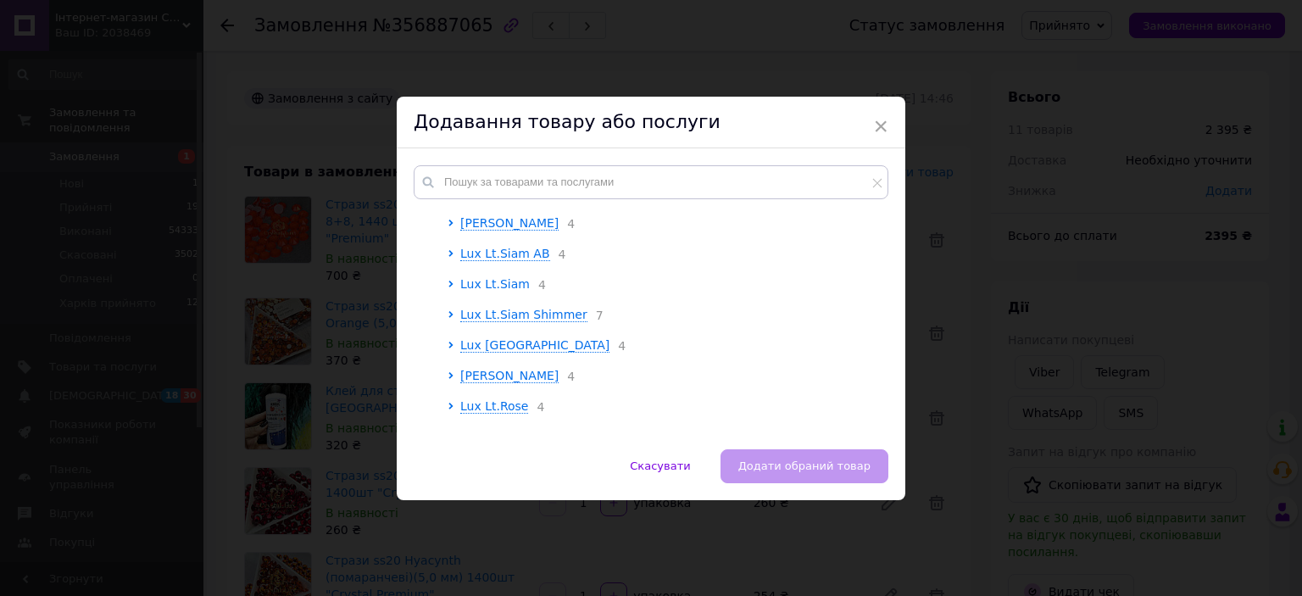
click at [501, 291] on span "Lux Lt.Siam" at bounding box center [495, 284] width 70 height 14
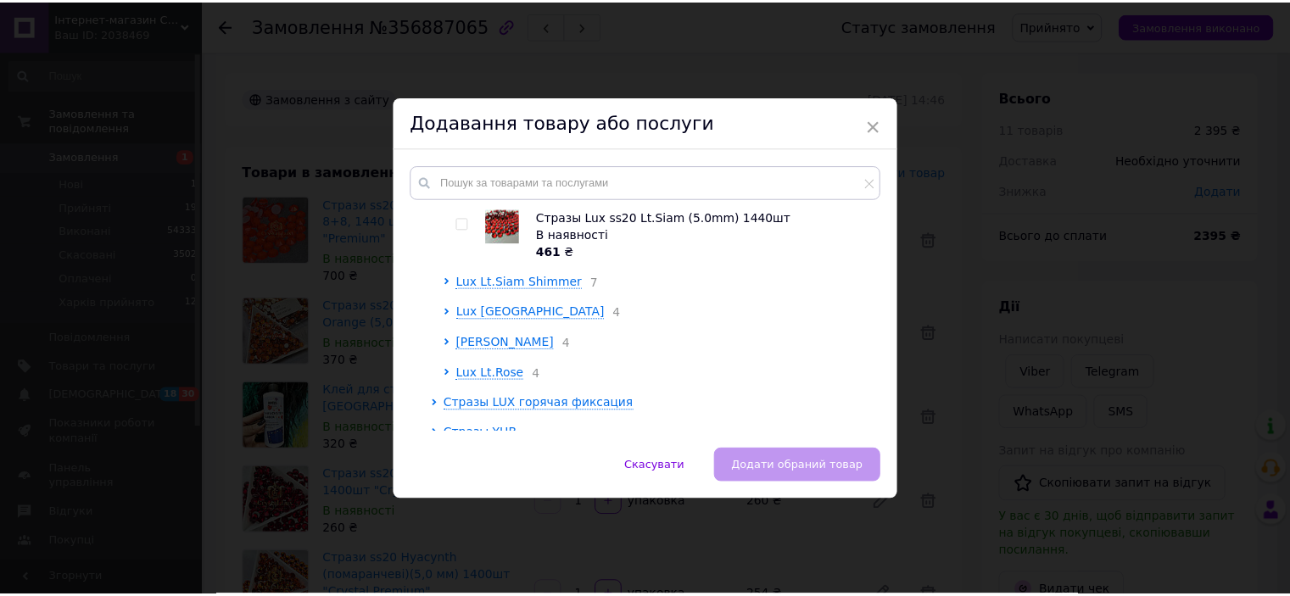
scroll to position [763, 0]
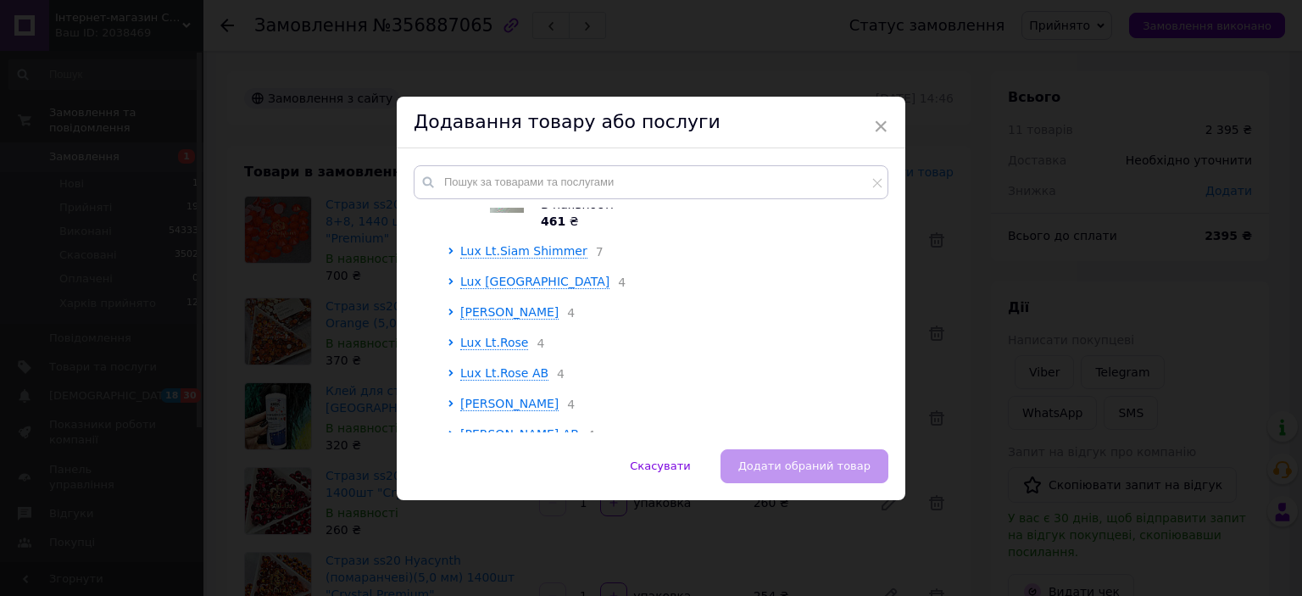
click at [465, 199] on input "checkbox" at bounding box center [465, 193] width 11 height 11
checkbox input "true"
click at [784, 460] on span "Додати обраний товар" at bounding box center [804, 466] width 132 height 13
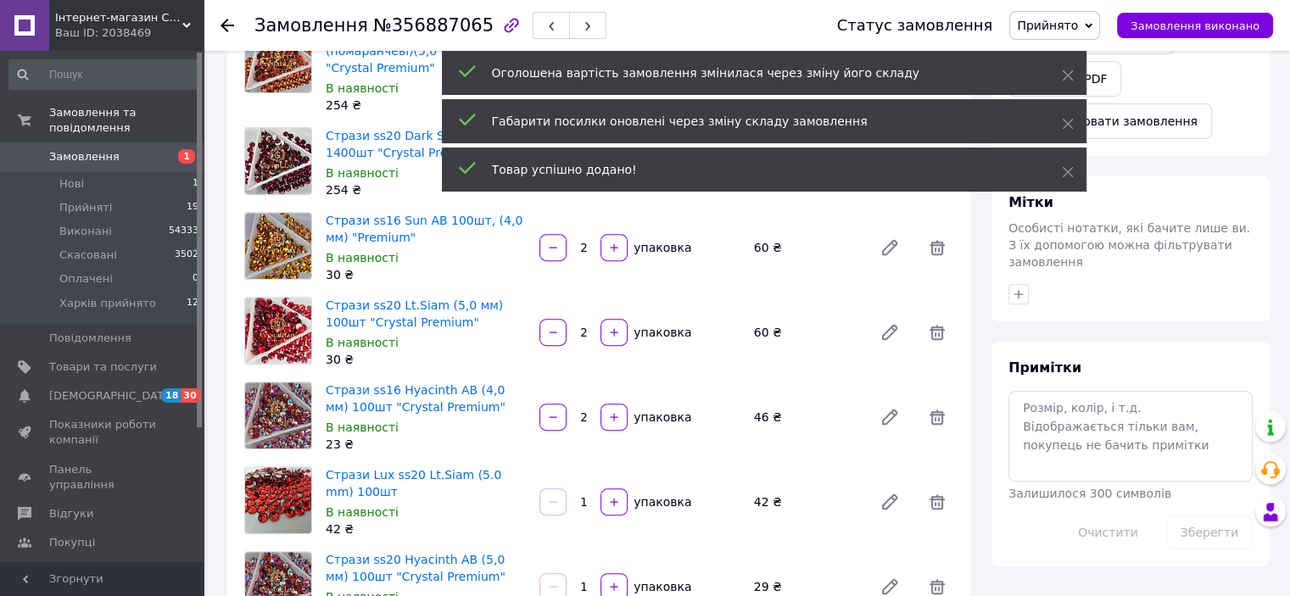
scroll to position [848, 0]
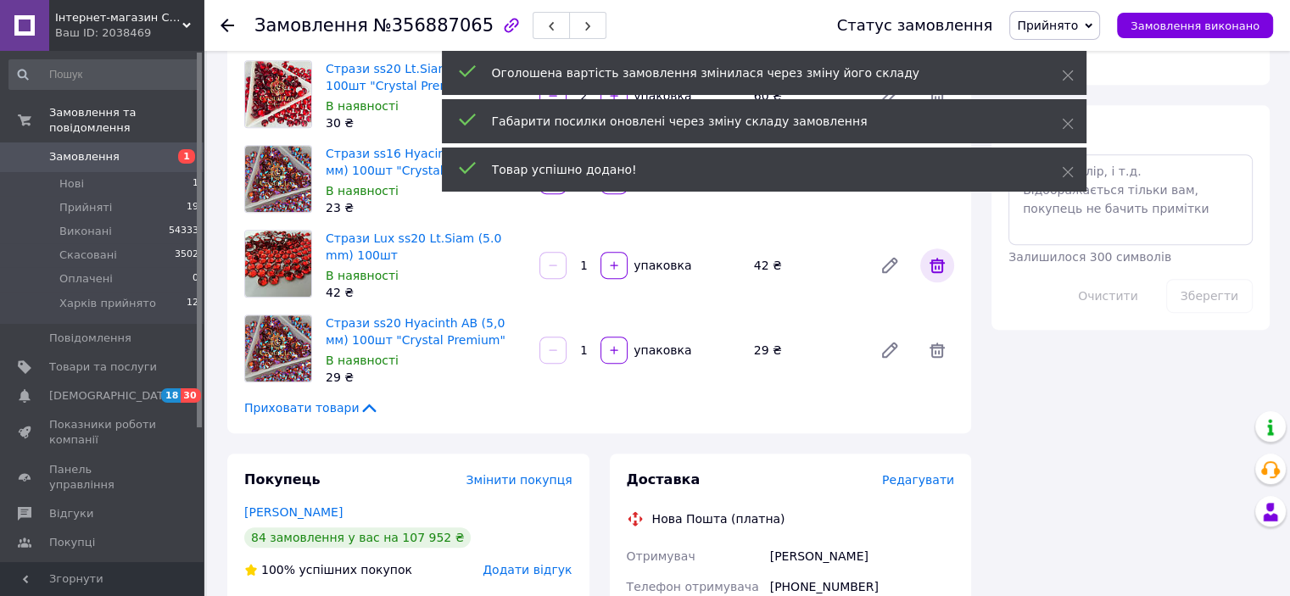
click at [935, 258] on icon at bounding box center [936, 265] width 15 height 15
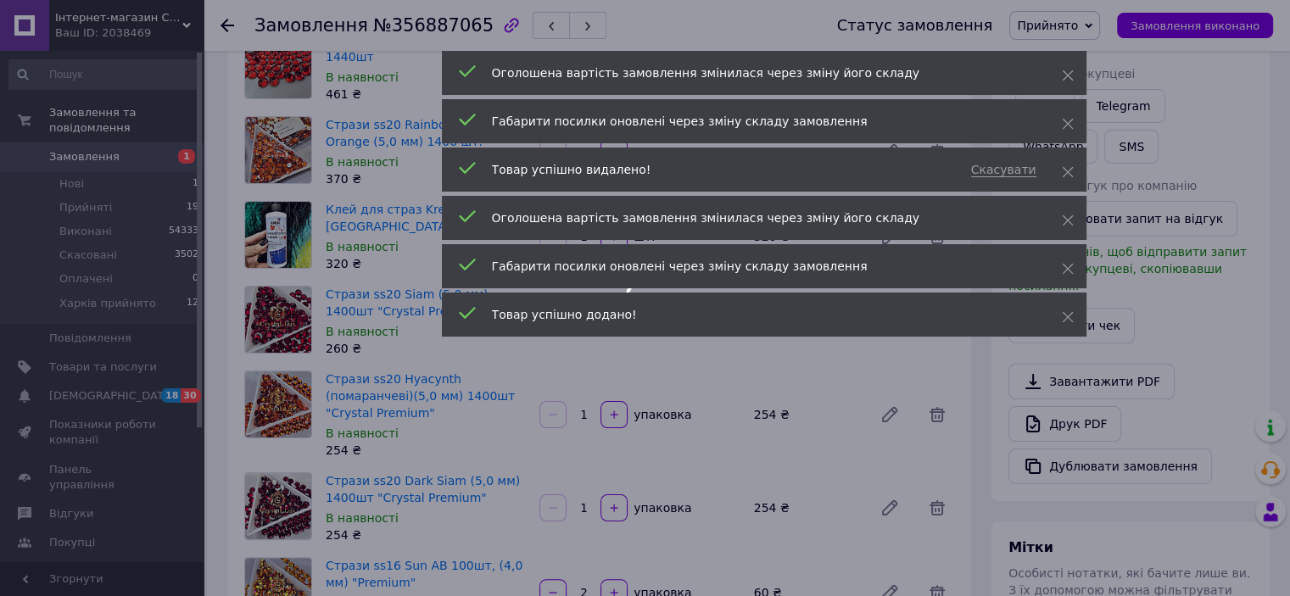
scroll to position [0, 0]
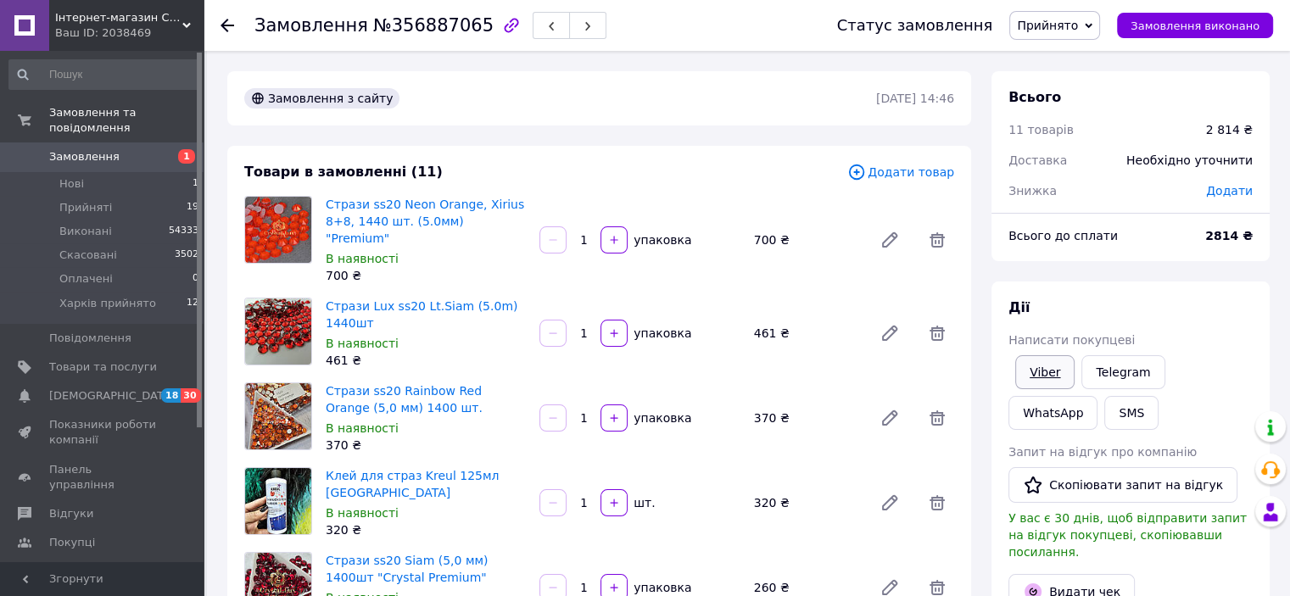
click at [1061, 373] on link "Viber" at bounding box center [1044, 372] width 59 height 34
click at [232, 23] on icon at bounding box center [227, 26] width 14 height 14
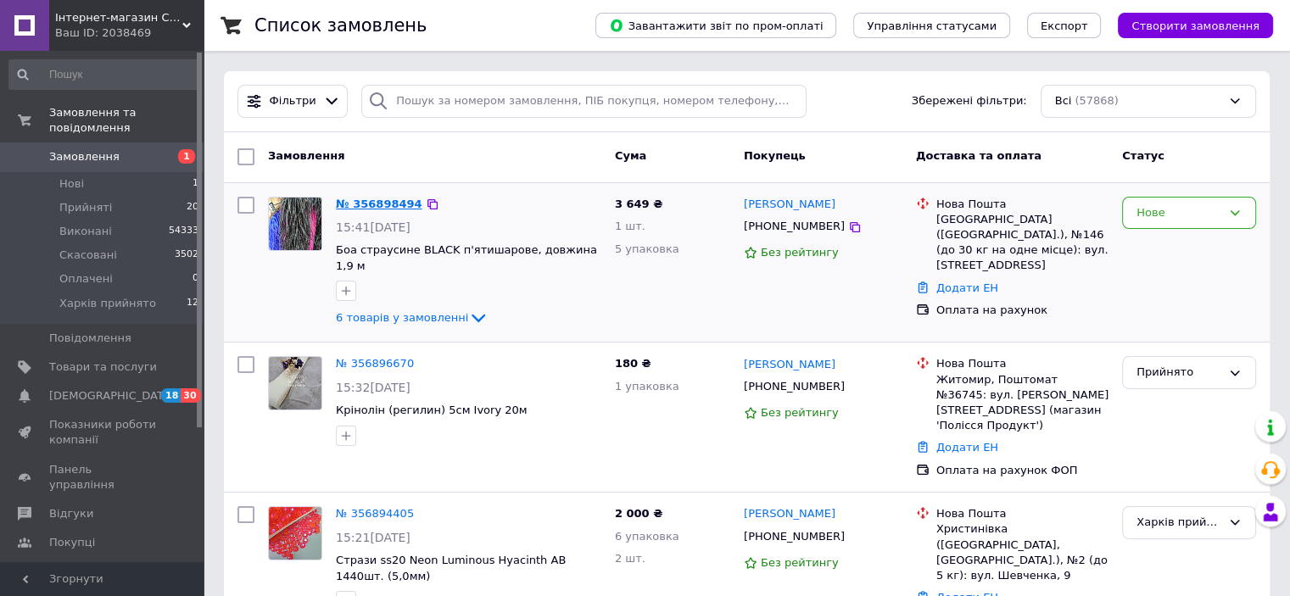
click at [376, 205] on link "№ 356898494" at bounding box center [379, 204] width 86 height 13
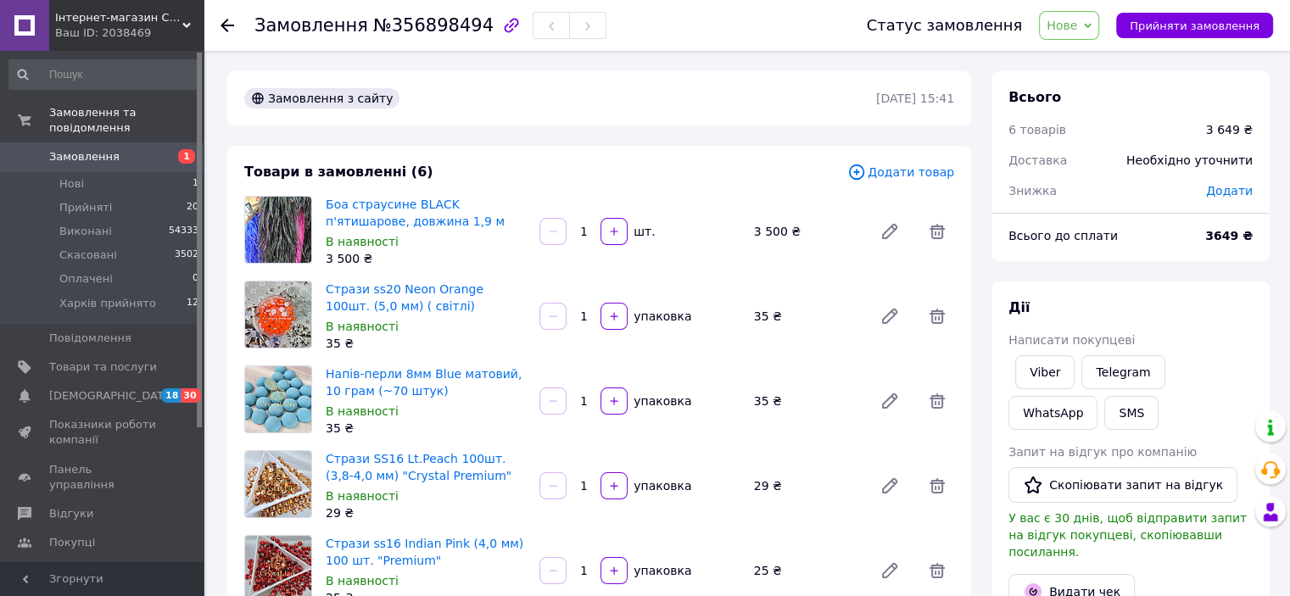
click at [1094, 30] on span "Нове" at bounding box center [1069, 25] width 60 height 29
click at [1094, 56] on li "Прийнято" at bounding box center [1096, 59] width 114 height 25
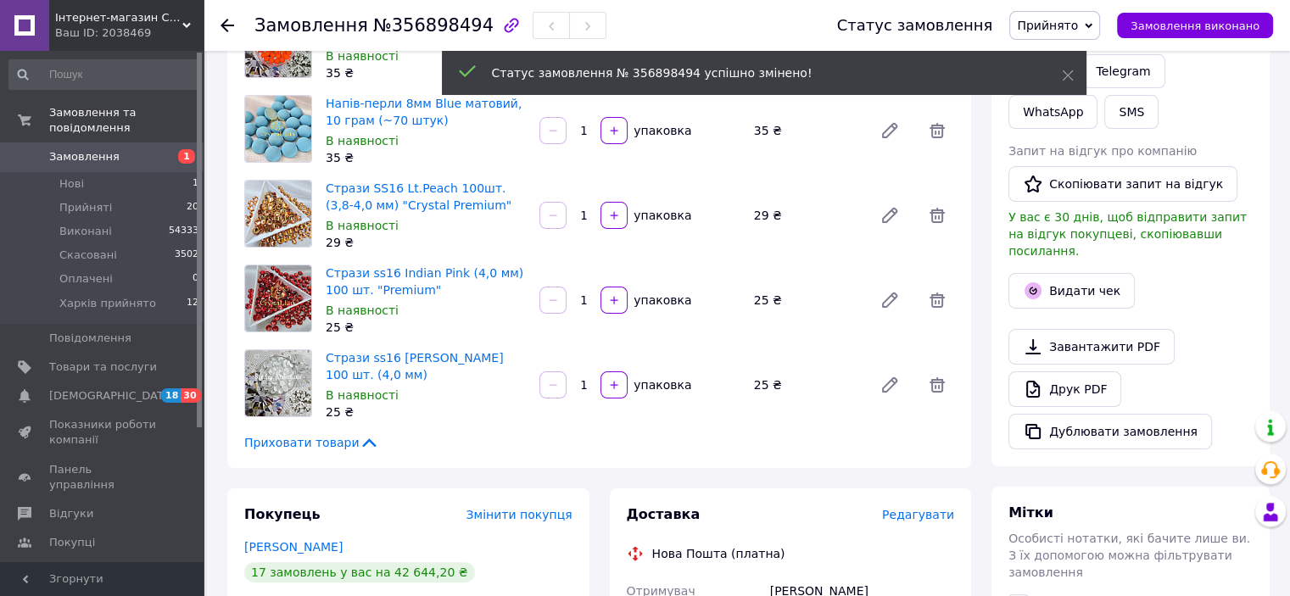
scroll to position [339, 0]
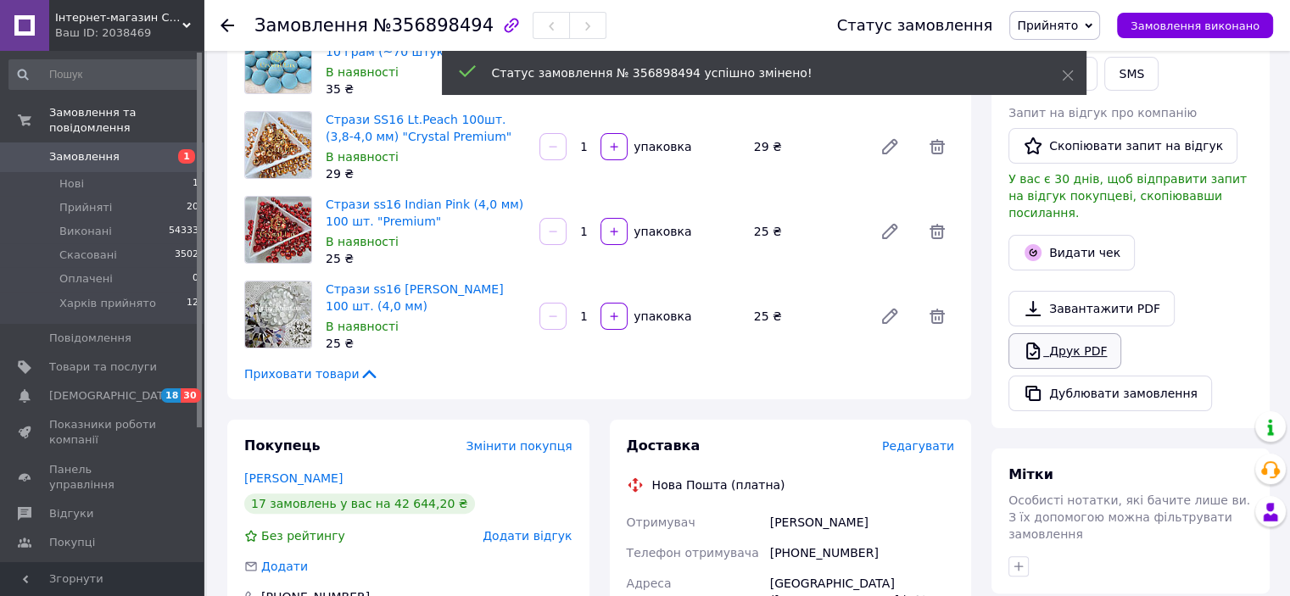
click at [1078, 334] on link "Друк PDF" at bounding box center [1064, 351] width 113 height 36
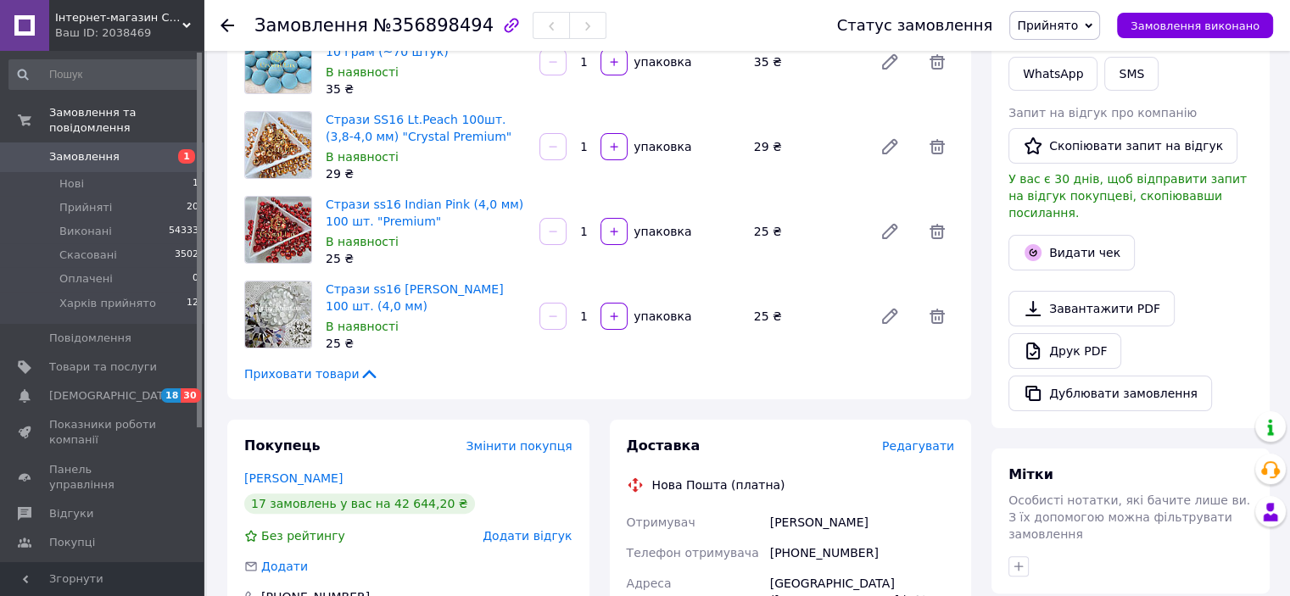
click at [227, 23] on icon at bounding box center [227, 26] width 14 height 14
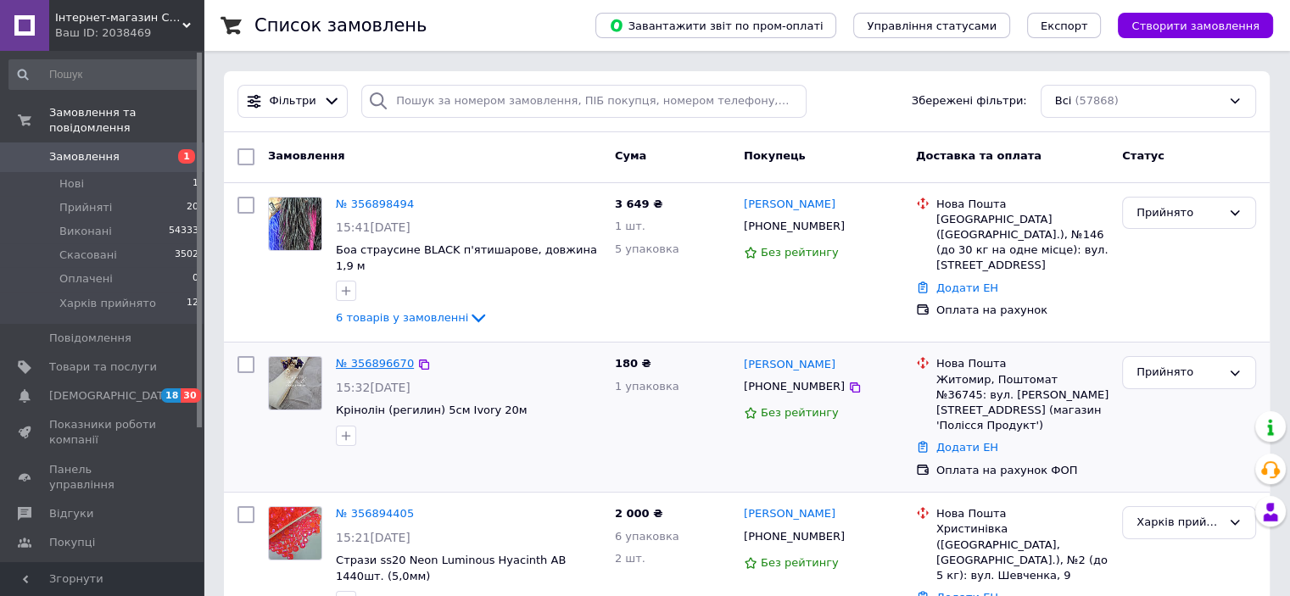
click at [348, 357] on link "№ 356896670" at bounding box center [375, 363] width 78 height 13
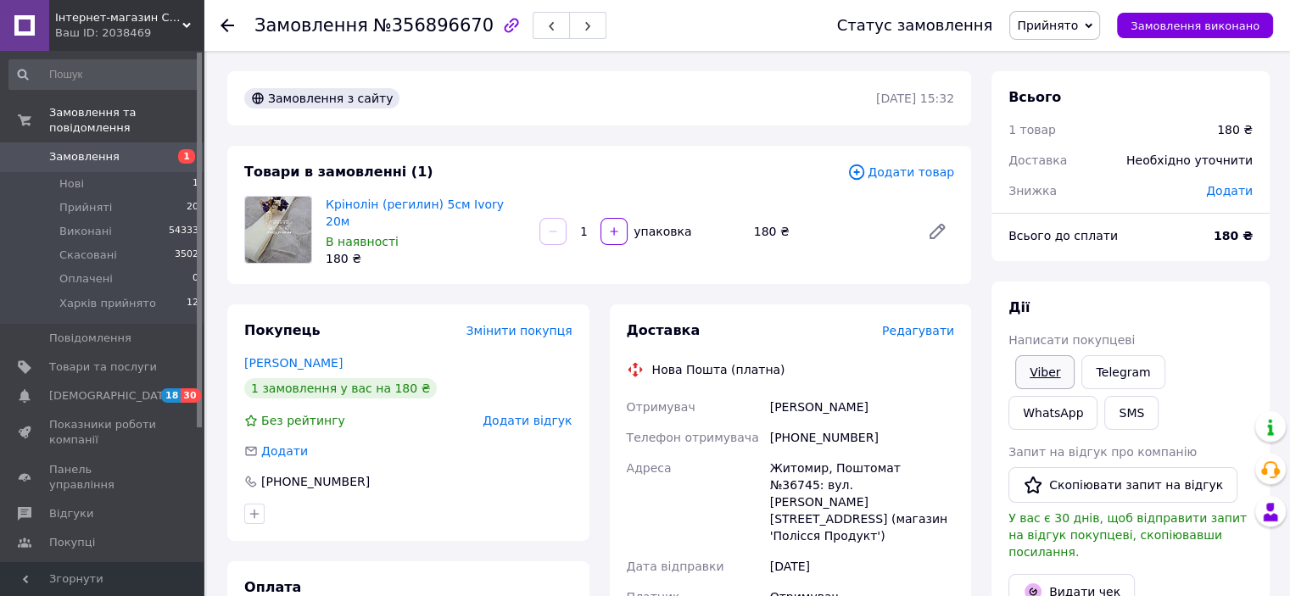
click at [1061, 375] on link "Viber" at bounding box center [1044, 372] width 59 height 34
click at [224, 27] on use at bounding box center [227, 26] width 14 height 14
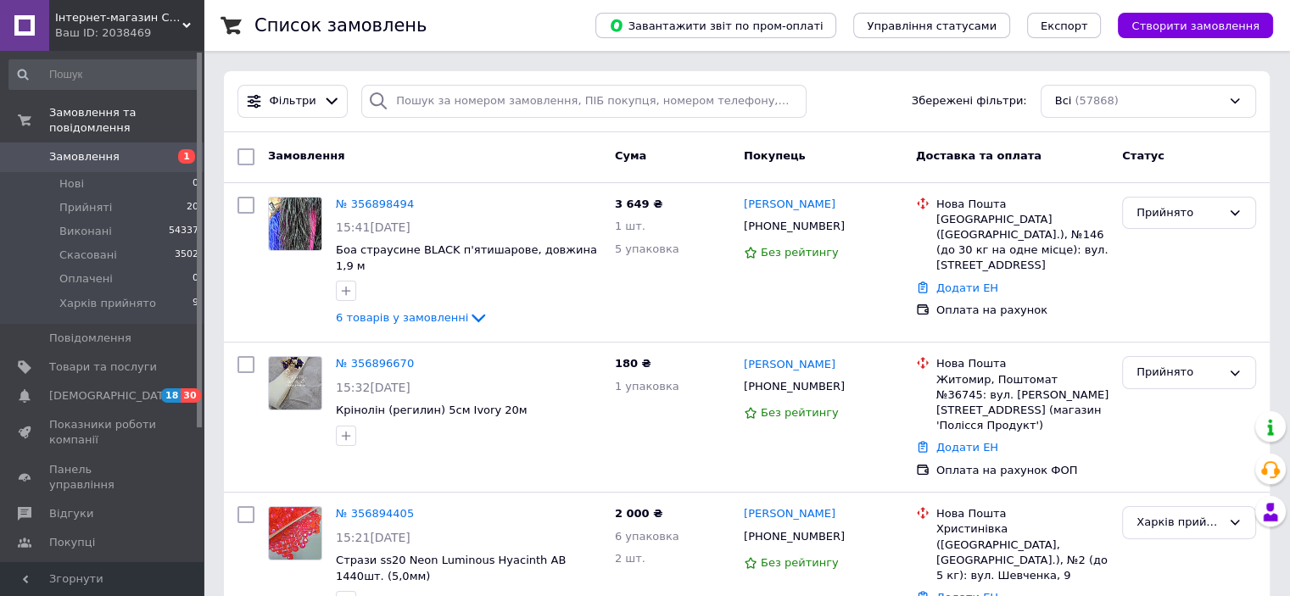
click at [182, 21] on icon at bounding box center [186, 25] width 8 height 8
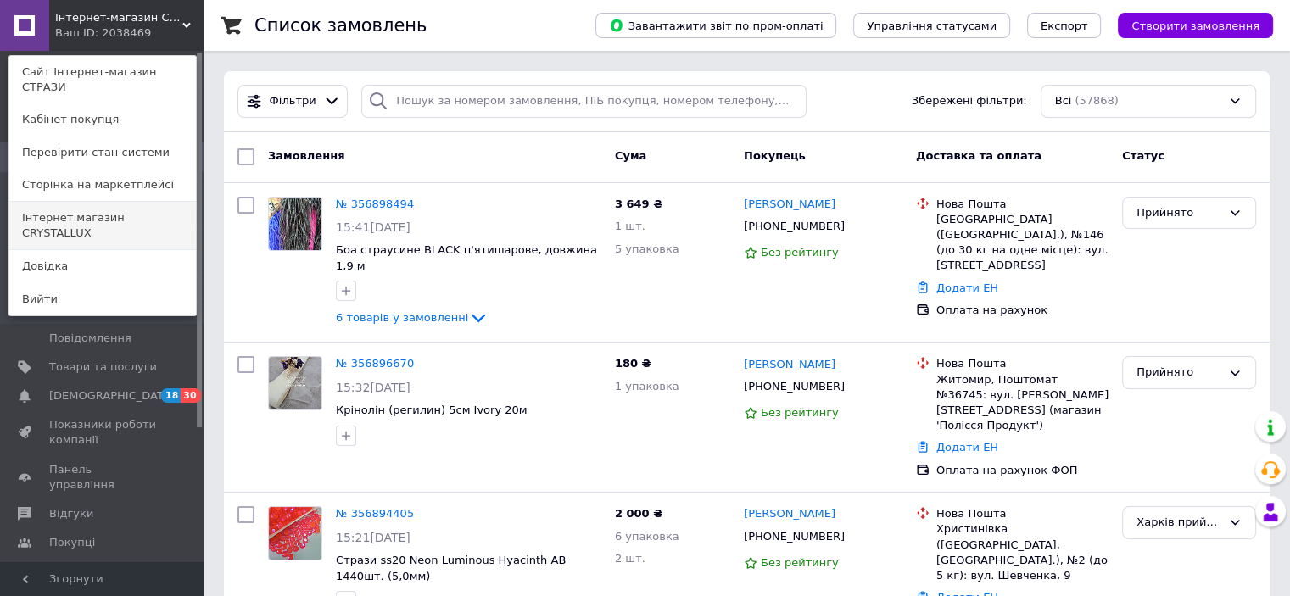
click at [123, 202] on link "Інтернет магазин CRYSTALLUX" at bounding box center [102, 225] width 187 height 47
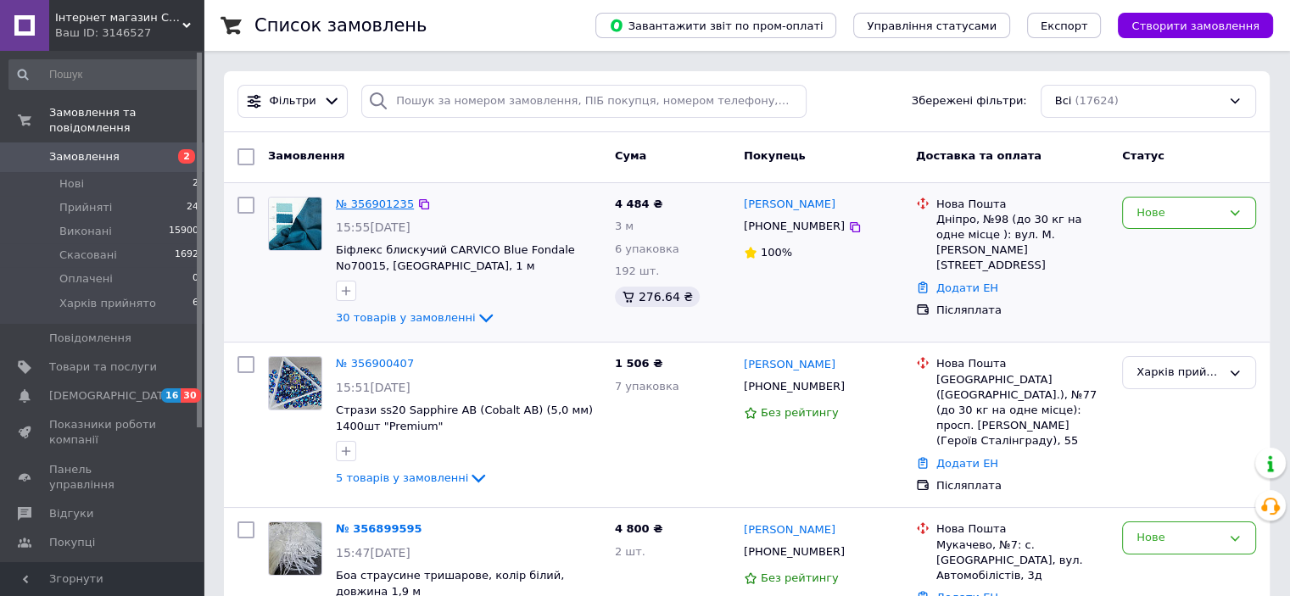
click at [345, 203] on link "№ 356901235" at bounding box center [375, 204] width 78 height 13
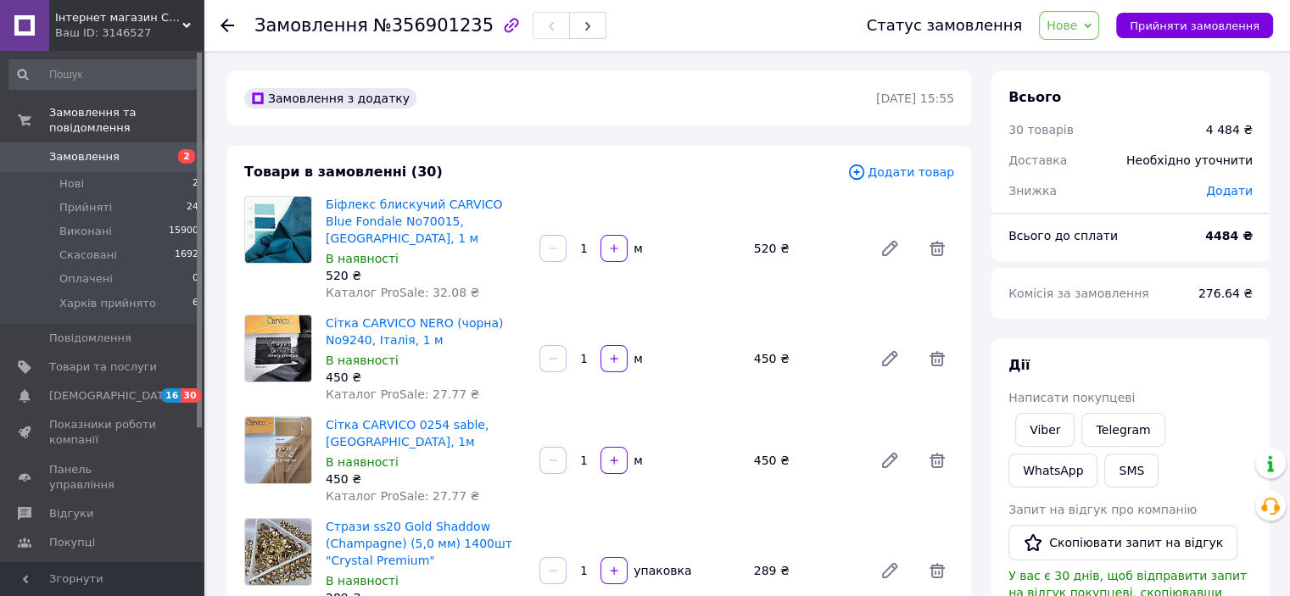
click at [225, 25] on use at bounding box center [227, 26] width 14 height 14
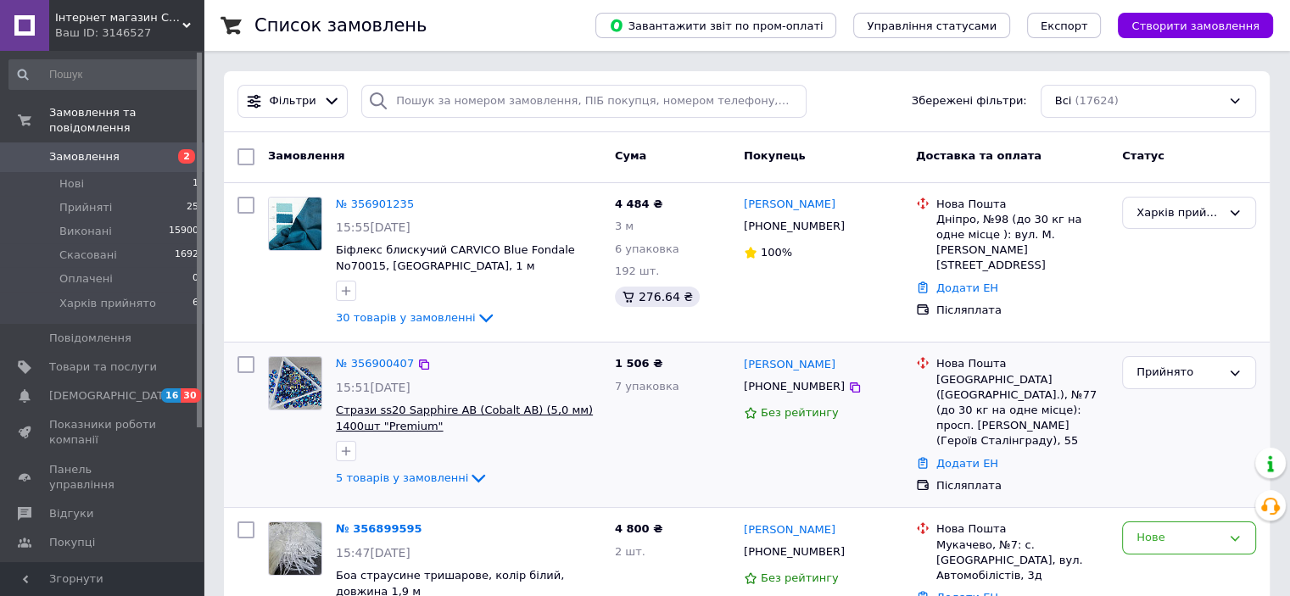
scroll to position [85, 0]
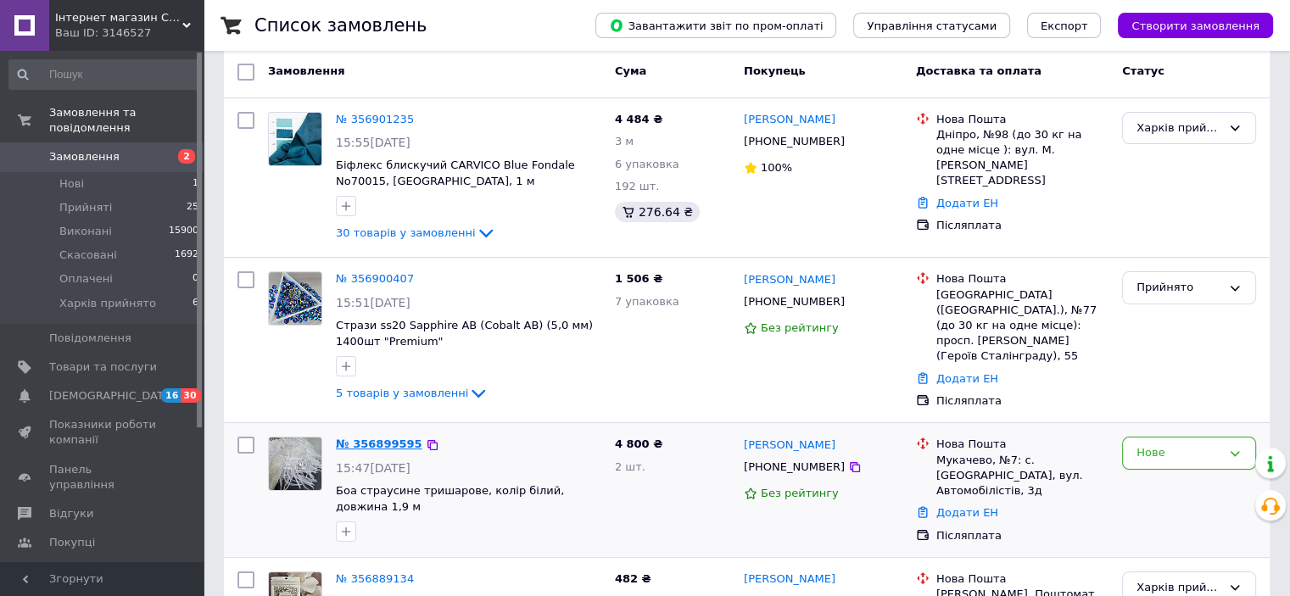
click at [366, 441] on link "№ 356899595" at bounding box center [379, 443] width 86 height 13
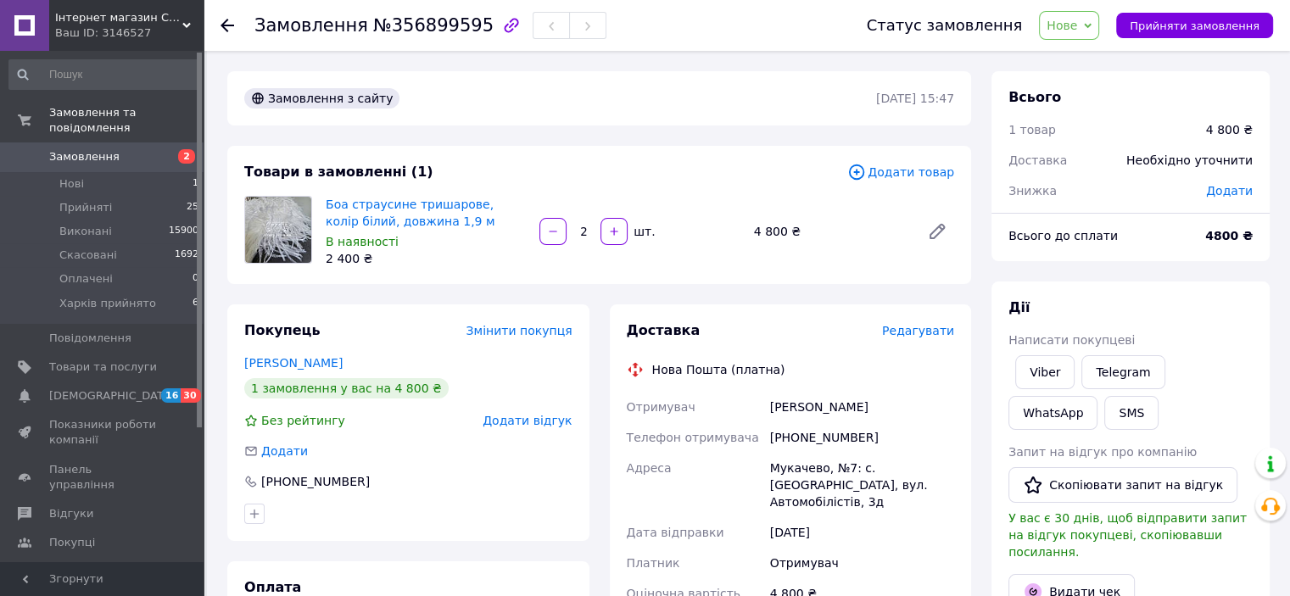
click at [1077, 26] on span "Нове" at bounding box center [1061, 26] width 31 height 14
click at [1084, 58] on li "Прийнято" at bounding box center [1096, 59] width 114 height 25
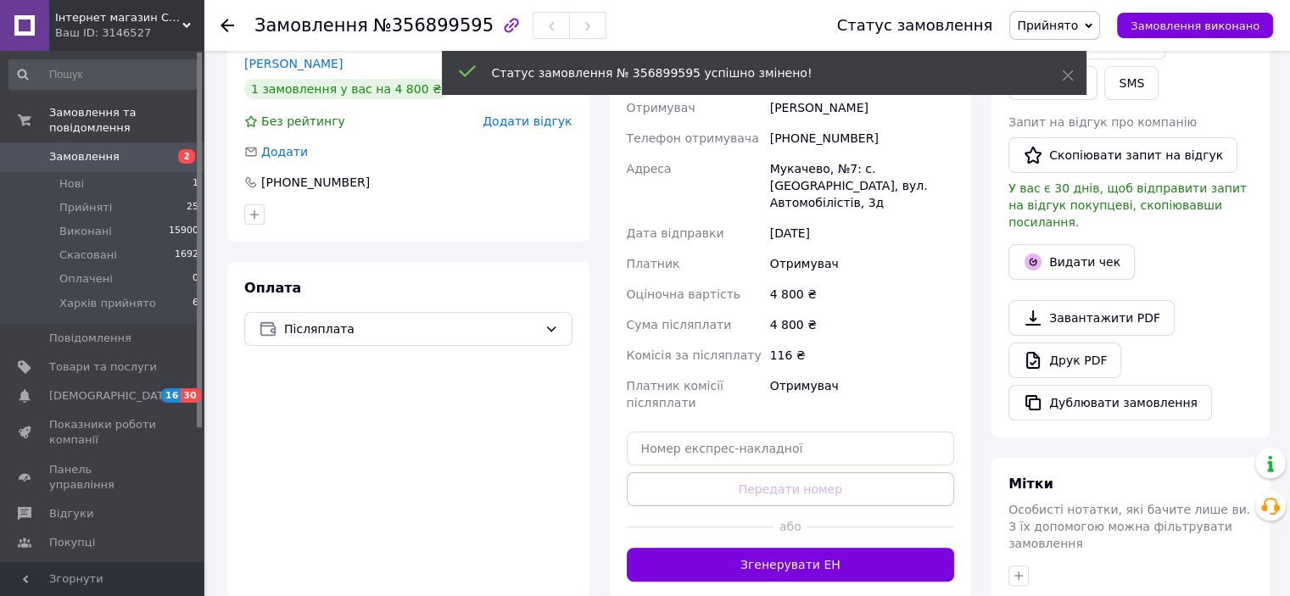
scroll to position [424, 0]
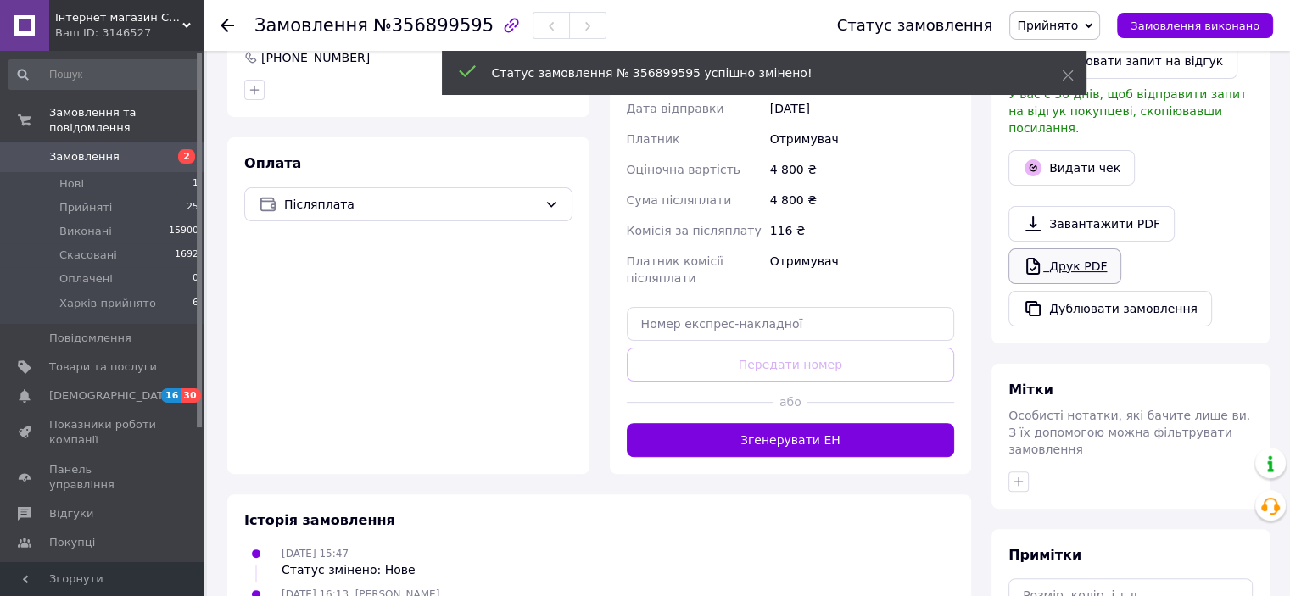
click at [1038, 257] on icon at bounding box center [1032, 266] width 20 height 20
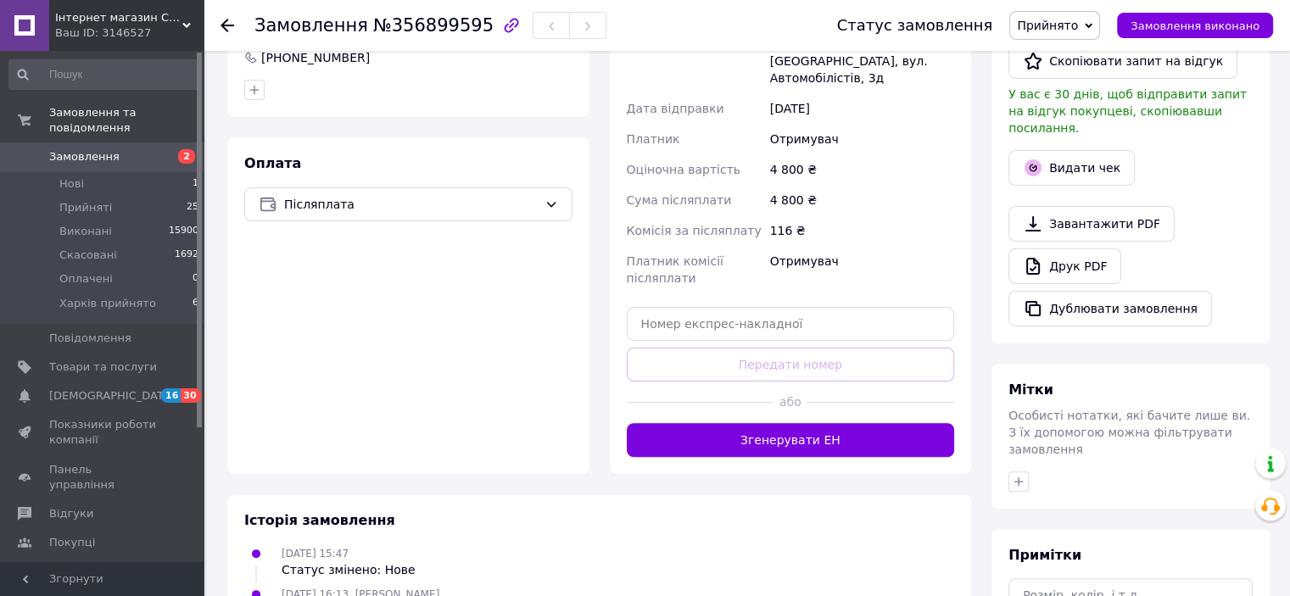
click at [221, 15] on div at bounding box center [237, 25] width 34 height 51
click at [220, 22] on icon at bounding box center [227, 26] width 14 height 14
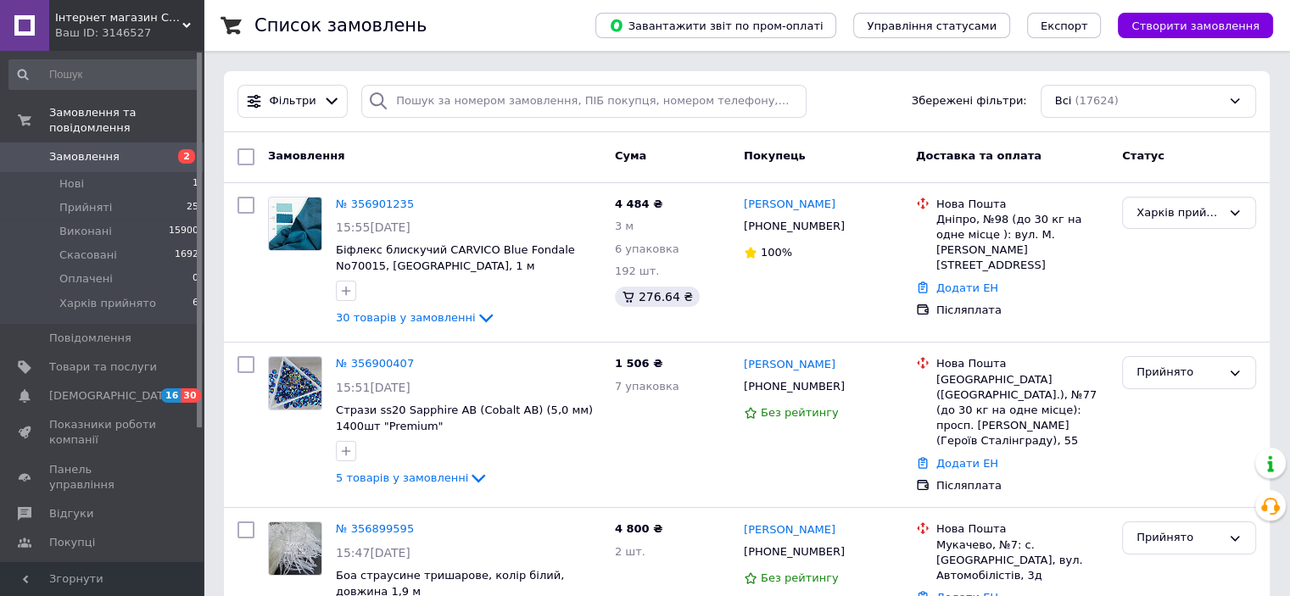
click at [187, 22] on icon at bounding box center [186, 25] width 8 height 8
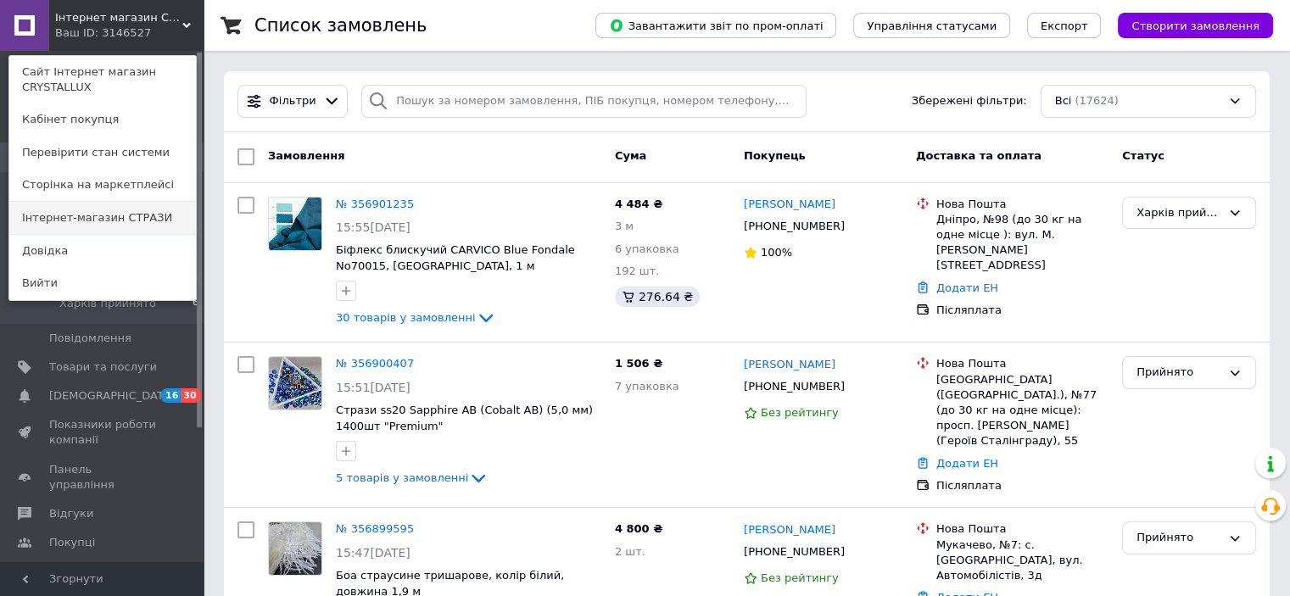
click at [142, 228] on link "Інтернет-магазин СТРАЗИ" at bounding box center [102, 218] width 187 height 32
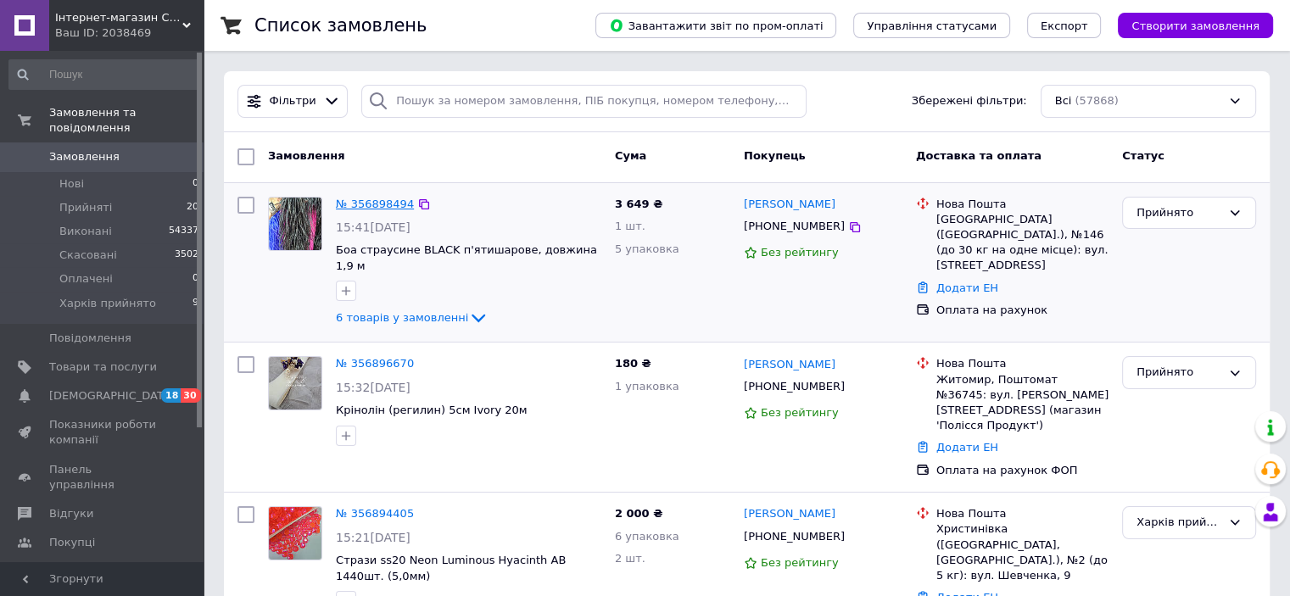
click at [391, 205] on link "№ 356898494" at bounding box center [375, 204] width 78 height 13
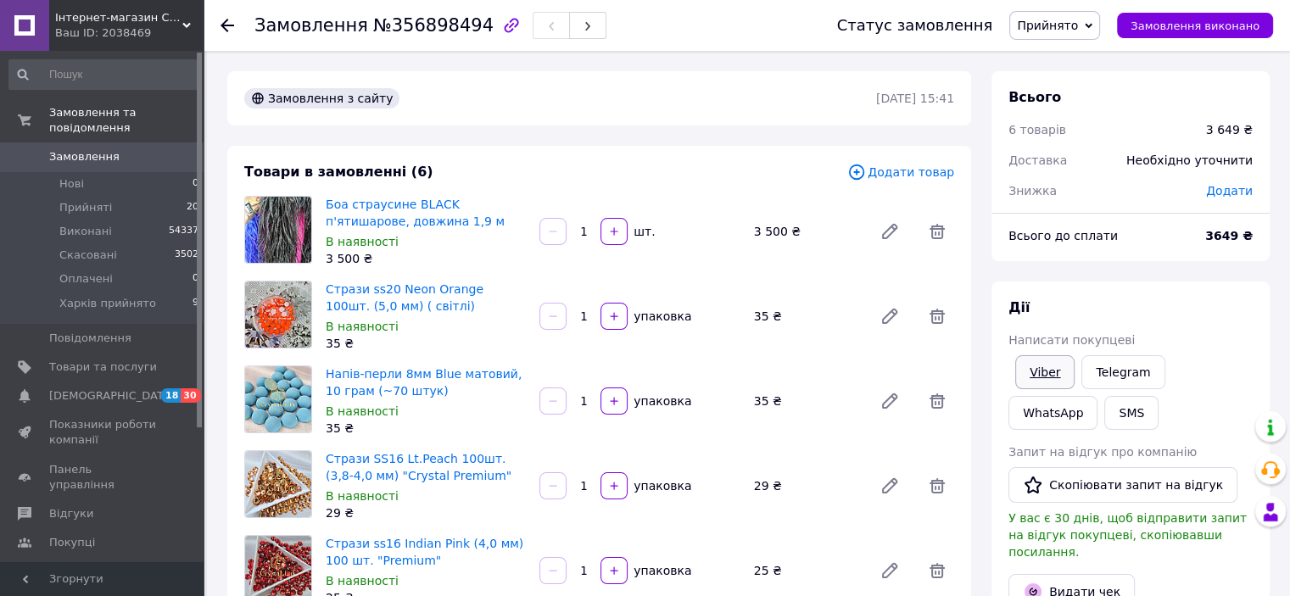
click at [1043, 362] on link "Viber" at bounding box center [1044, 372] width 59 height 34
click at [227, 21] on icon at bounding box center [227, 26] width 14 height 14
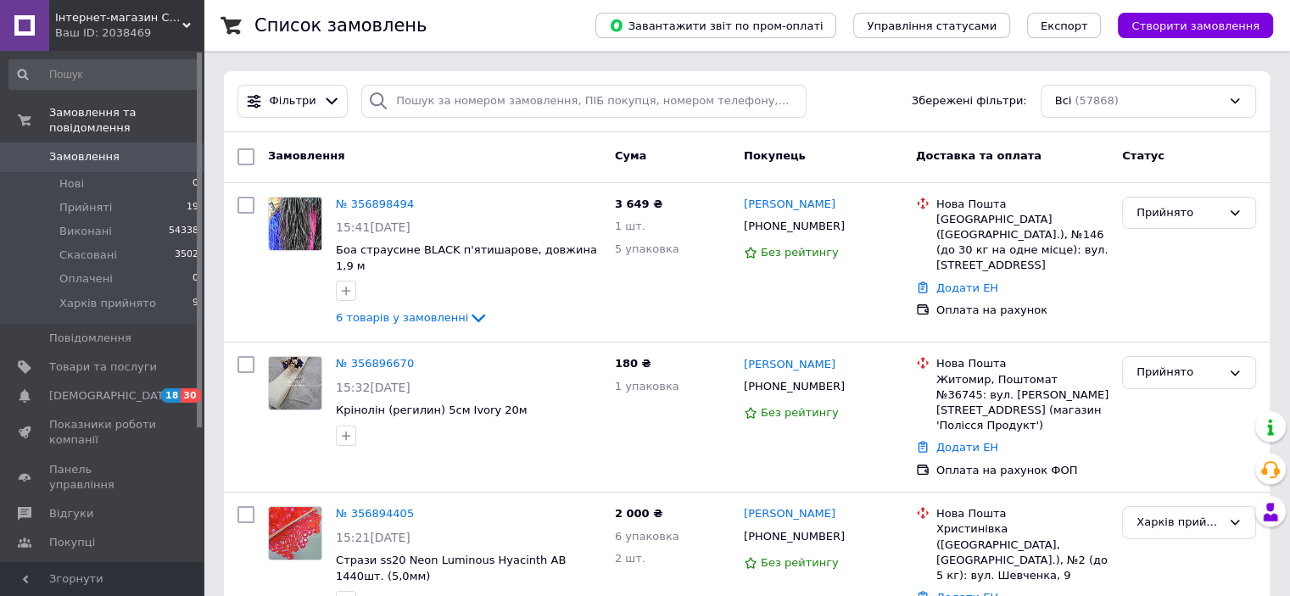
click at [170, 23] on span "Інтернет-магазин СТРАЗИ" at bounding box center [118, 17] width 127 height 15
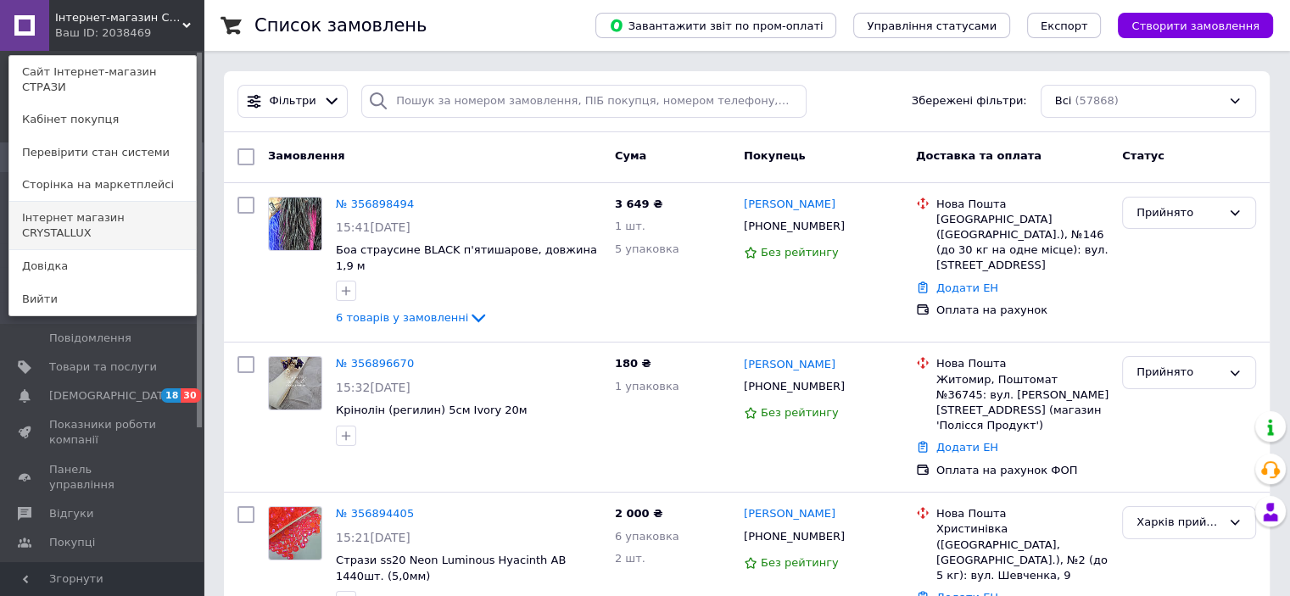
click at [165, 202] on link "Інтернет магазин CRYSTALLUX" at bounding box center [102, 225] width 187 height 47
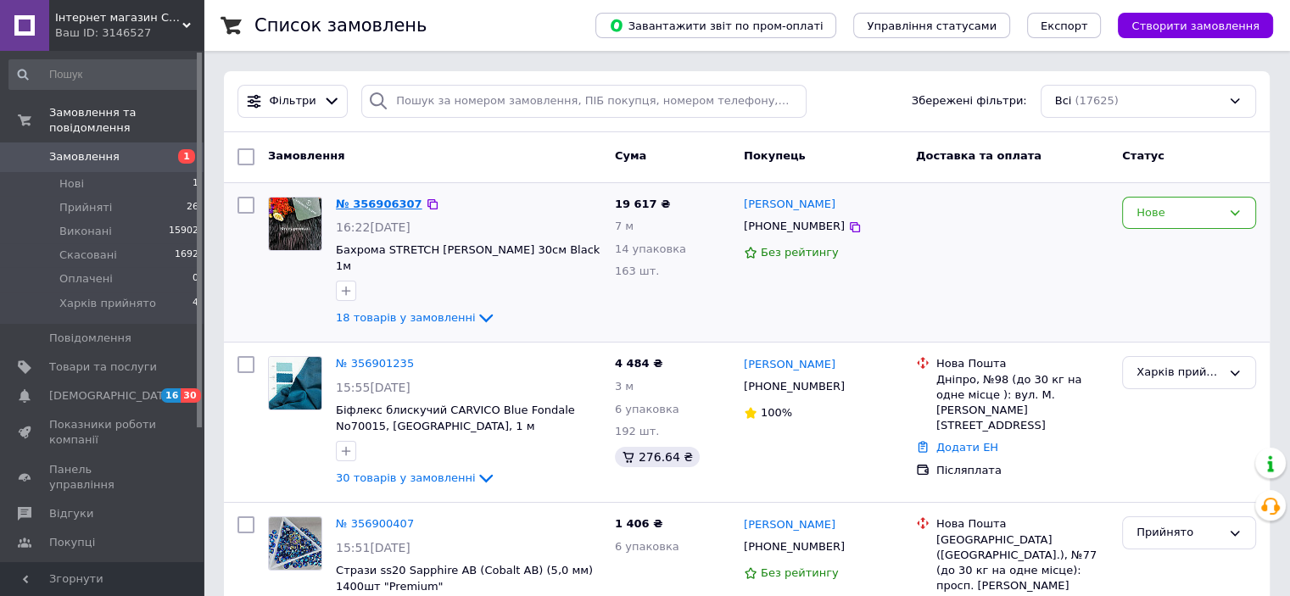
click at [354, 198] on link "№ 356906307" at bounding box center [379, 204] width 86 height 13
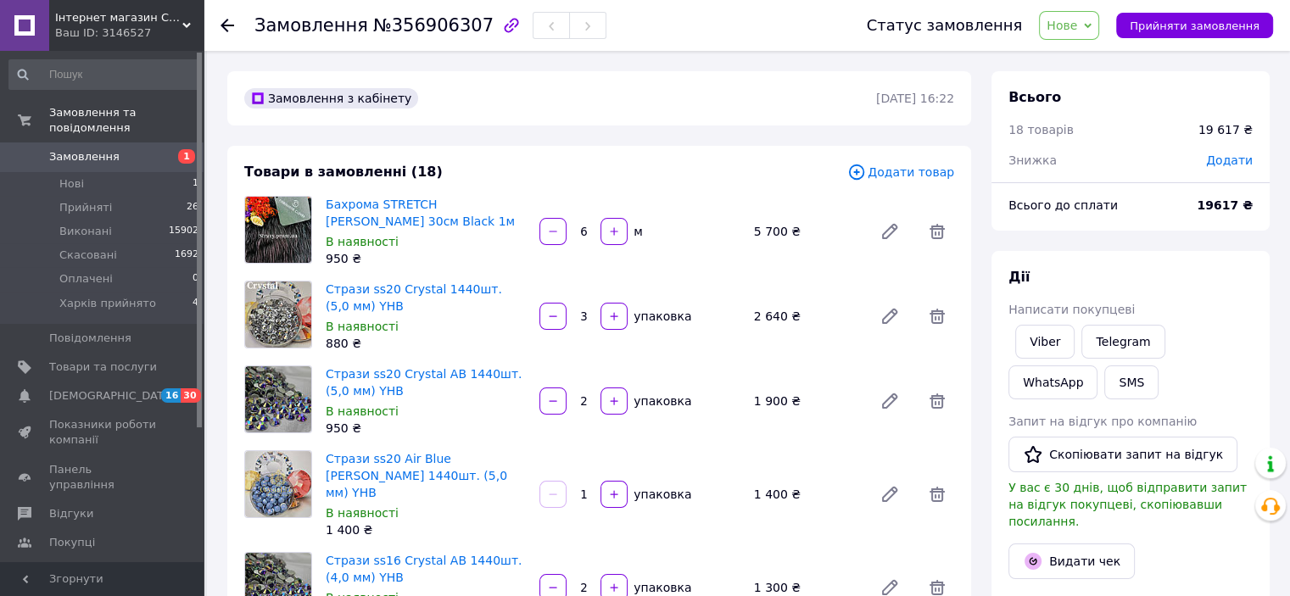
click at [226, 14] on div at bounding box center [237, 25] width 34 height 51
click at [229, 25] on use at bounding box center [227, 26] width 14 height 14
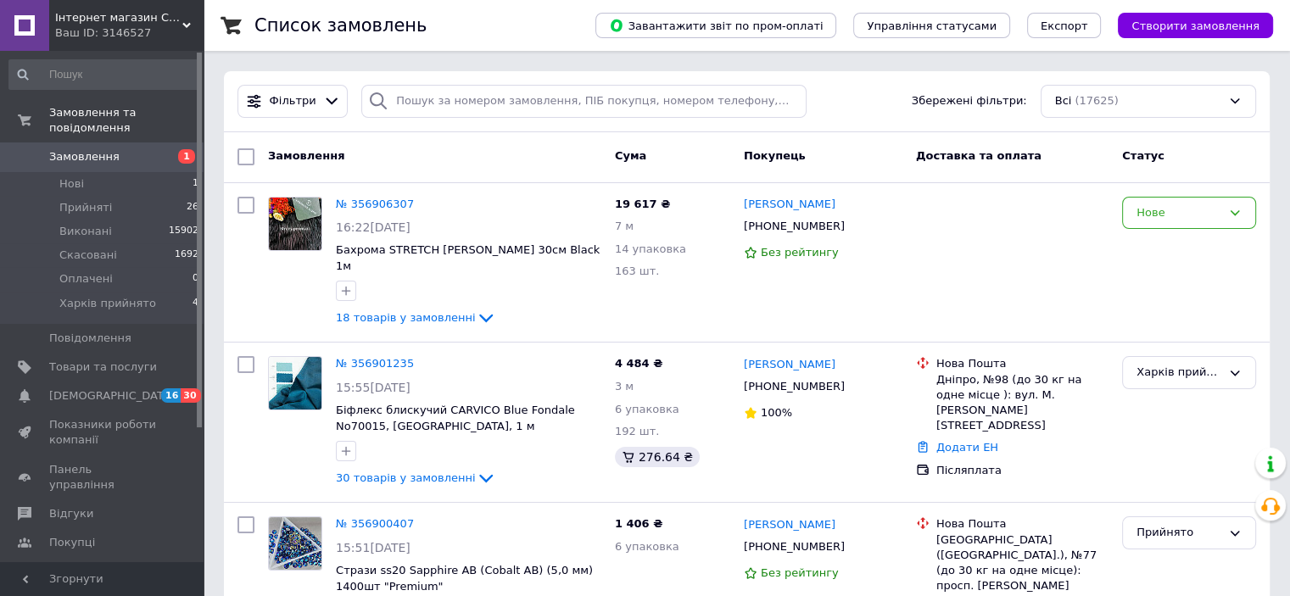
click at [139, 38] on div "Ваш ID: 3146527" at bounding box center [129, 32] width 148 height 15
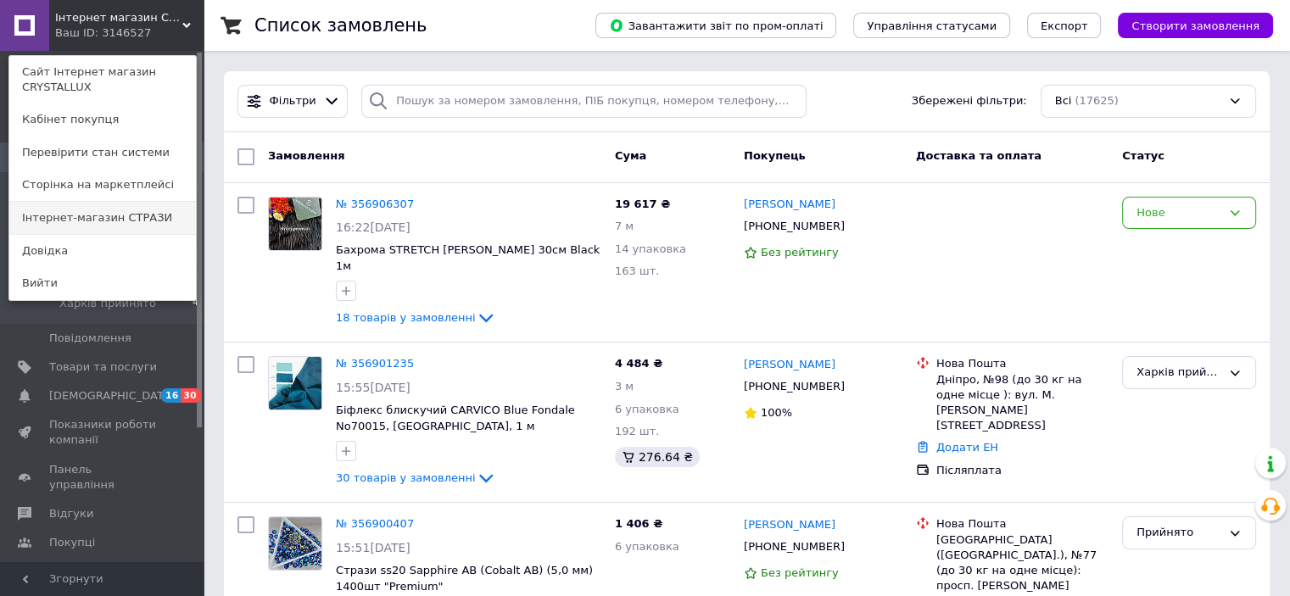
click at [109, 213] on link "Інтернет-магазин СТРАЗИ" at bounding box center [102, 218] width 187 height 32
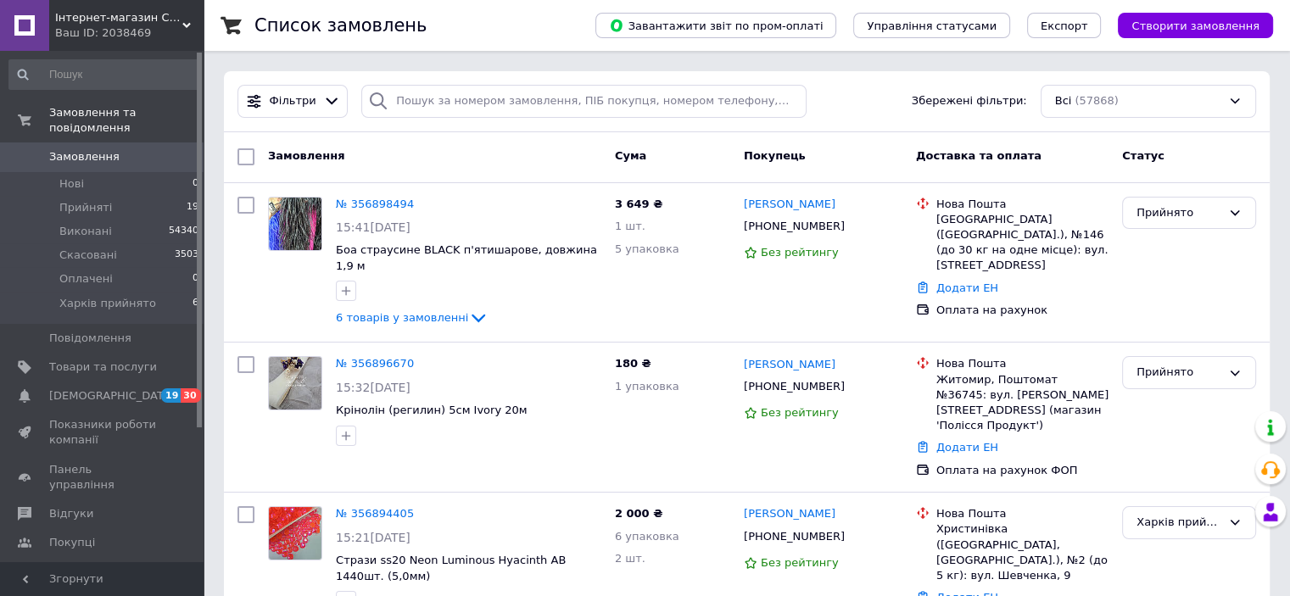
click at [146, 17] on span "Інтернет-магазин СТРАЗИ" at bounding box center [118, 17] width 127 height 15
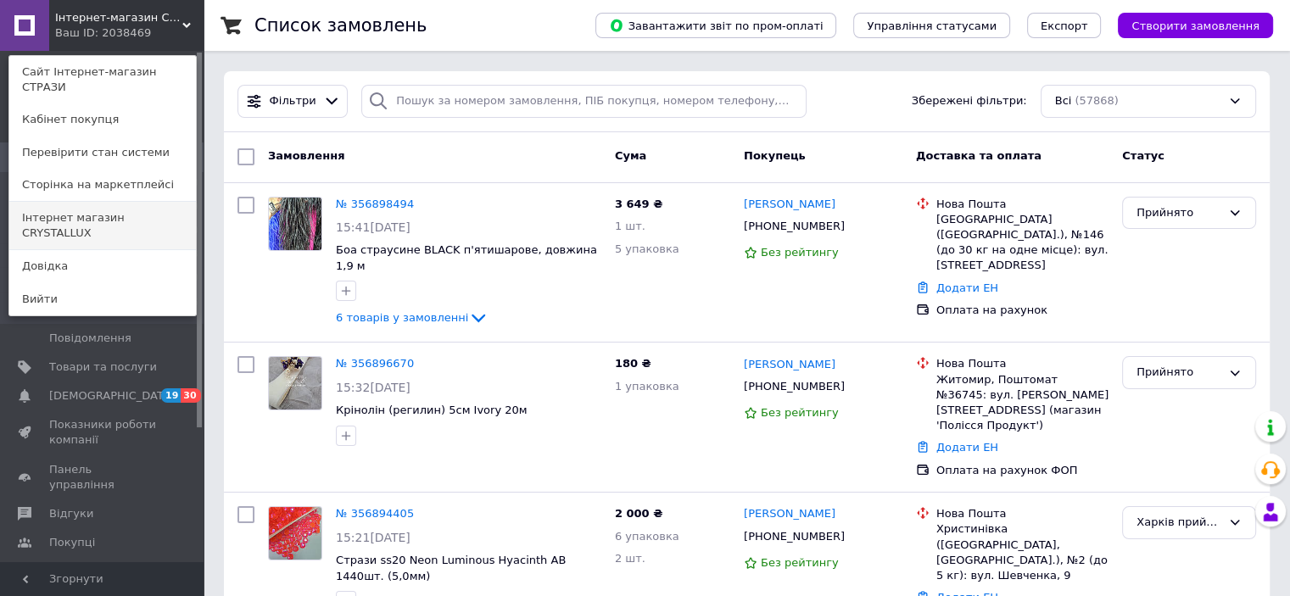
click at [153, 209] on link "Інтернет магазин CRYSTALLUX" at bounding box center [102, 225] width 187 height 47
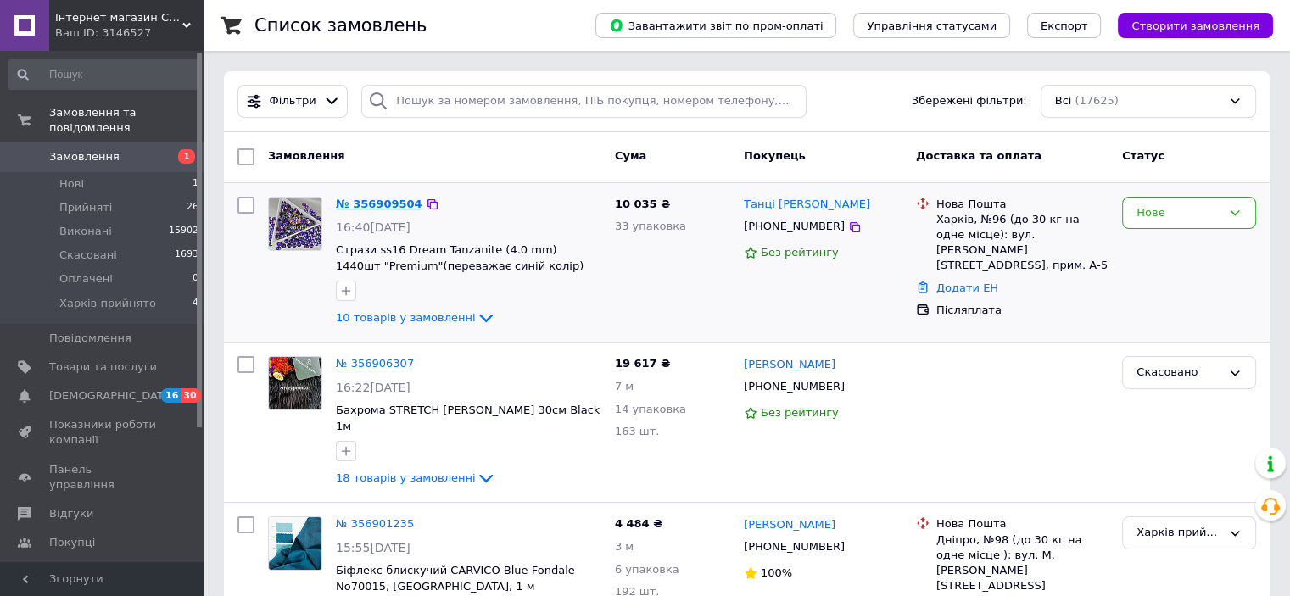
click at [350, 208] on link "№ 356909504" at bounding box center [379, 204] width 86 height 13
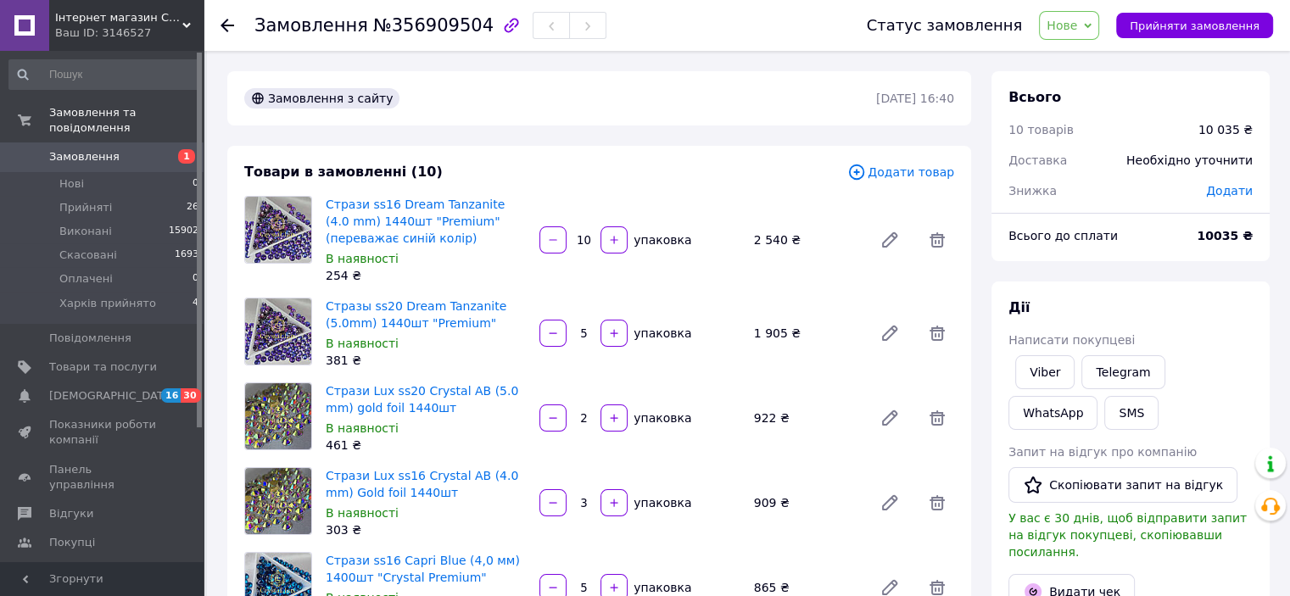
click at [1087, 33] on span "Нове" at bounding box center [1069, 25] width 60 height 29
click at [1078, 58] on li "Прийнято" at bounding box center [1096, 59] width 114 height 25
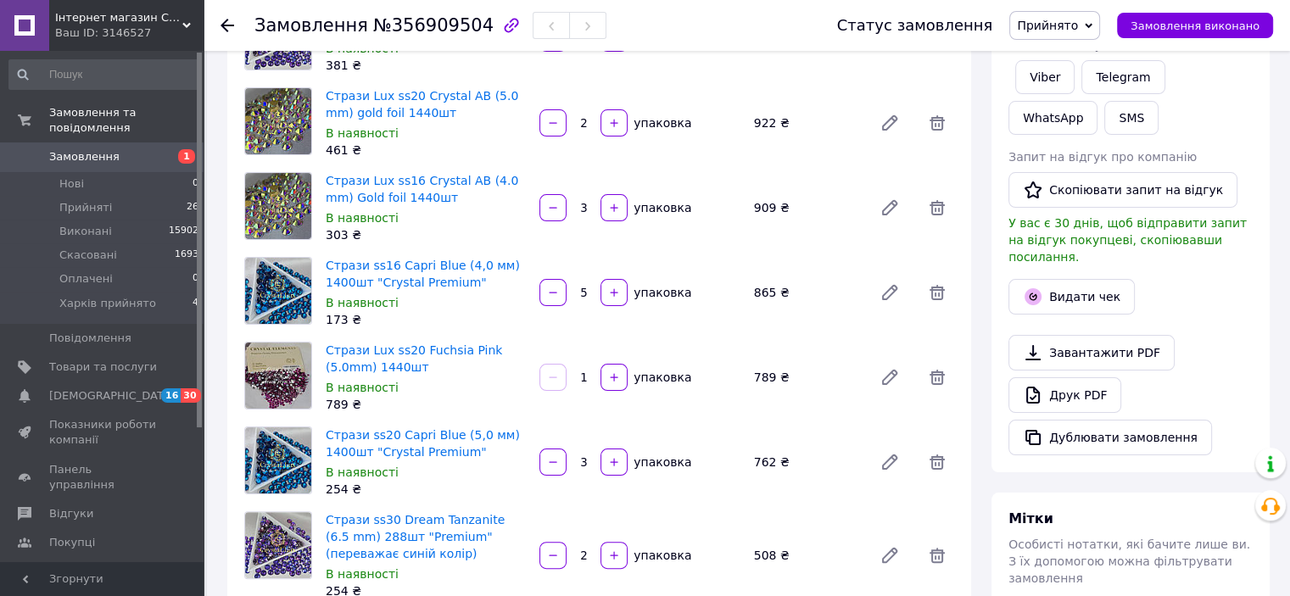
scroll to position [254, 0]
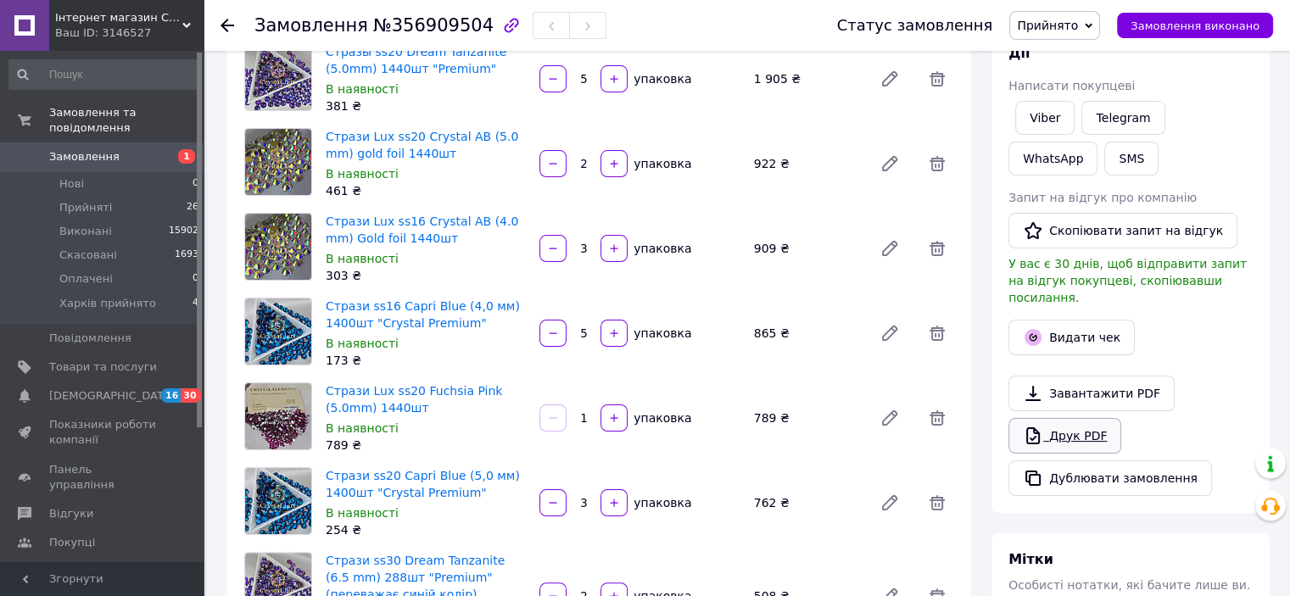
click at [1072, 426] on link "Друк PDF" at bounding box center [1064, 436] width 113 height 36
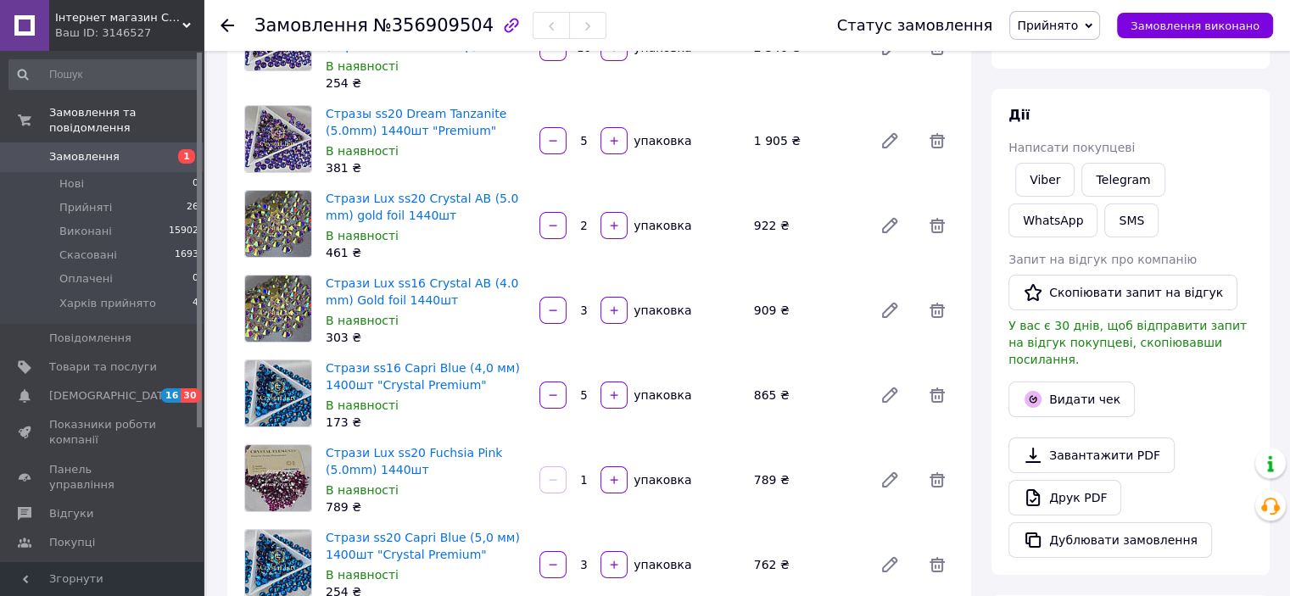
scroll to position [85, 0]
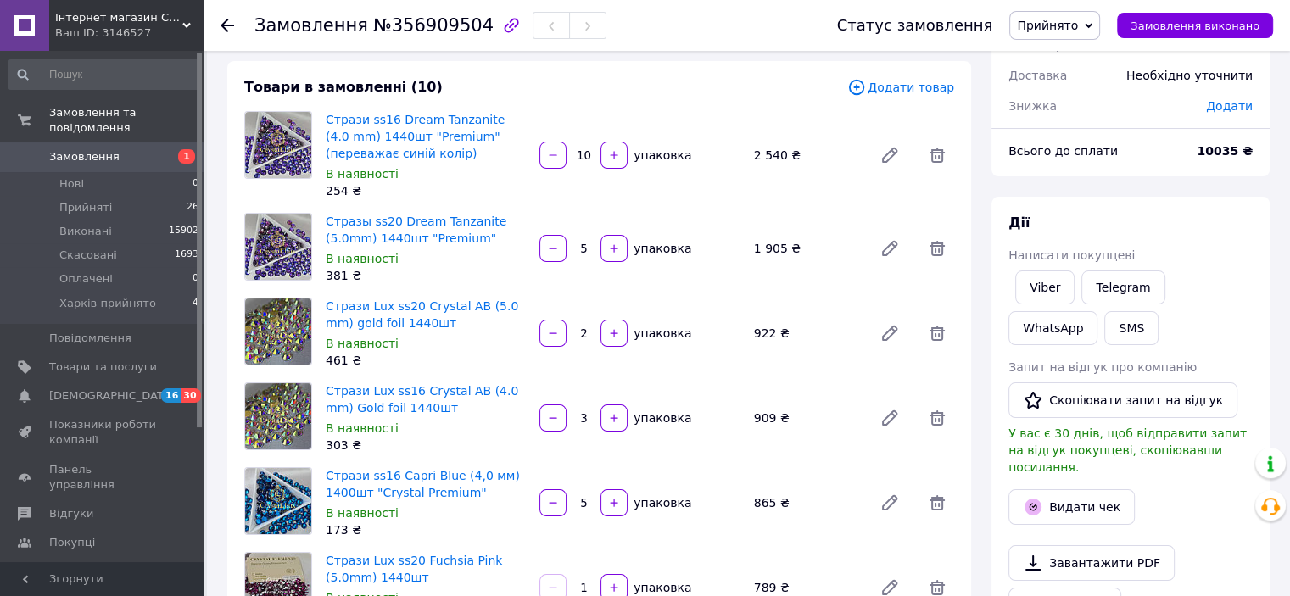
click at [220, 23] on icon at bounding box center [227, 26] width 14 height 14
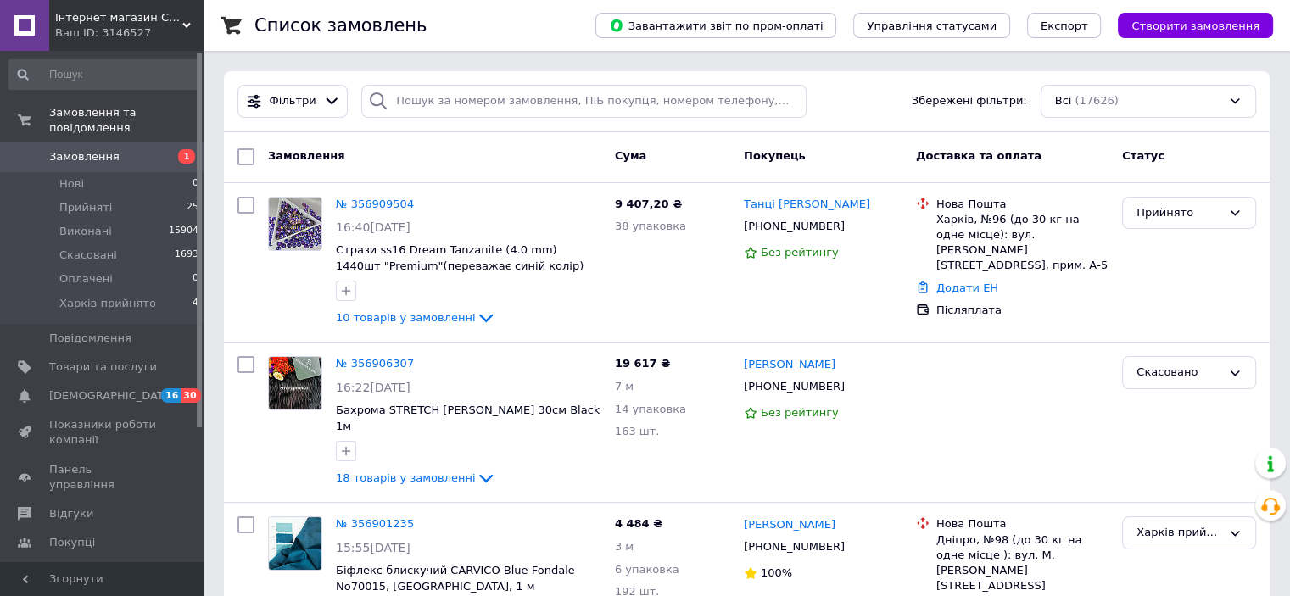
click at [182, 30] on div "Ваш ID: 3146527" at bounding box center [129, 32] width 148 height 15
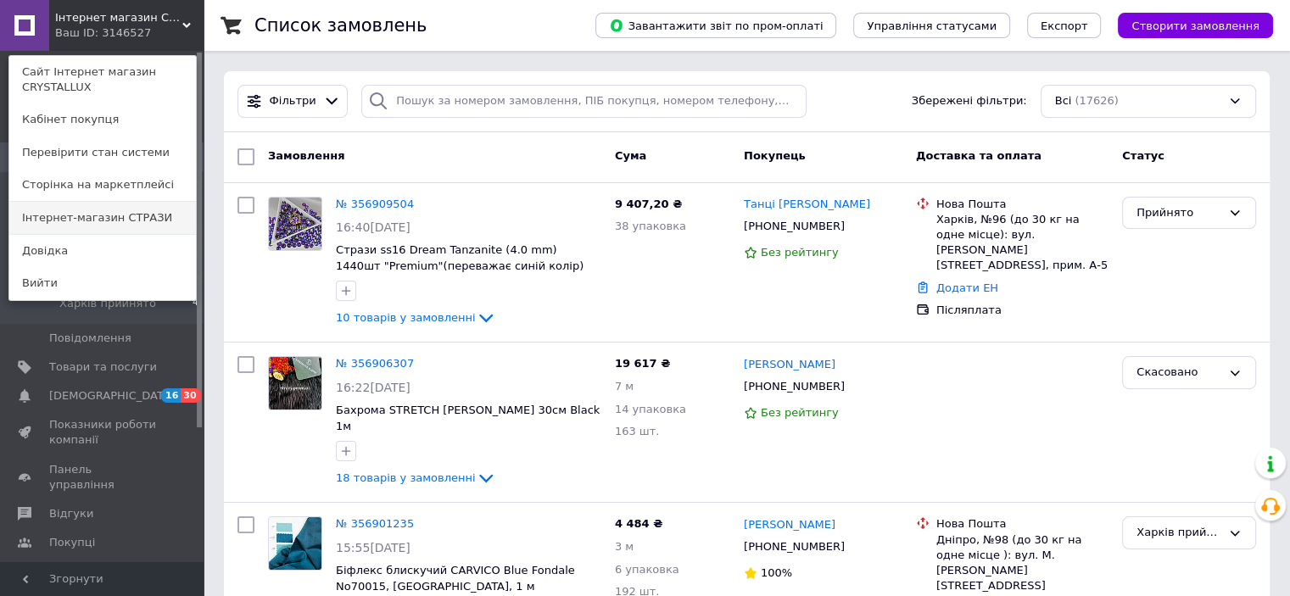
click at [114, 230] on link "Інтернет-магазин СТРАЗИ" at bounding box center [102, 218] width 187 height 32
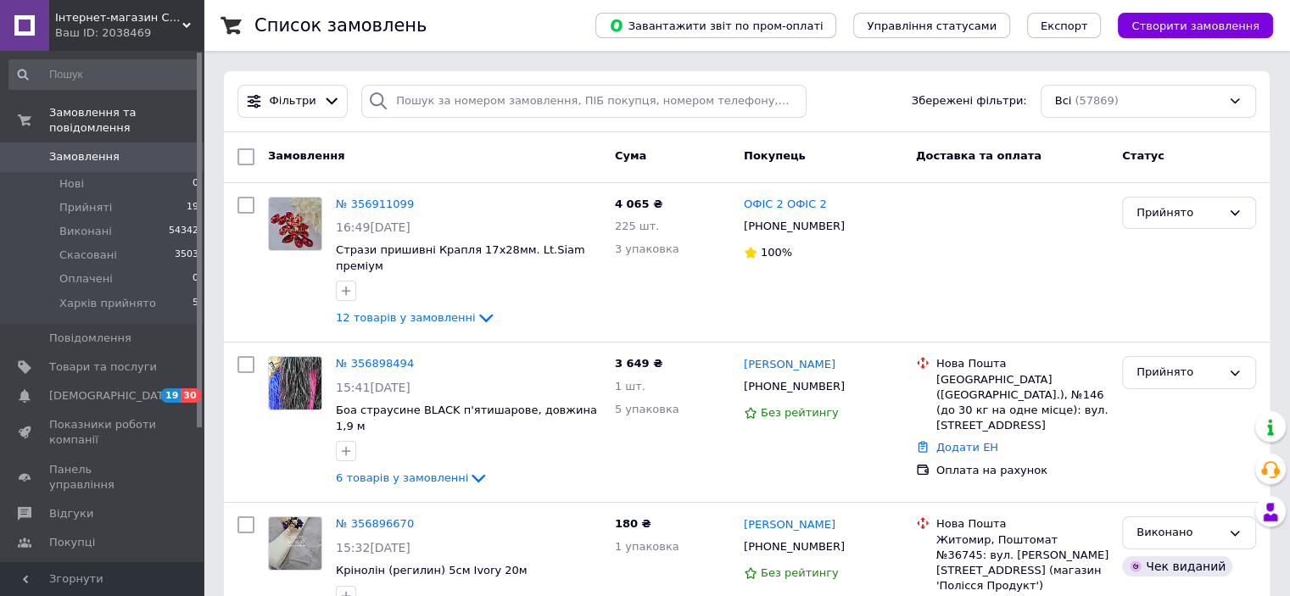
click at [173, 9] on div "Інтернет-магазин СТРАЗИ Ваш ID: 2038469" at bounding box center [126, 25] width 154 height 51
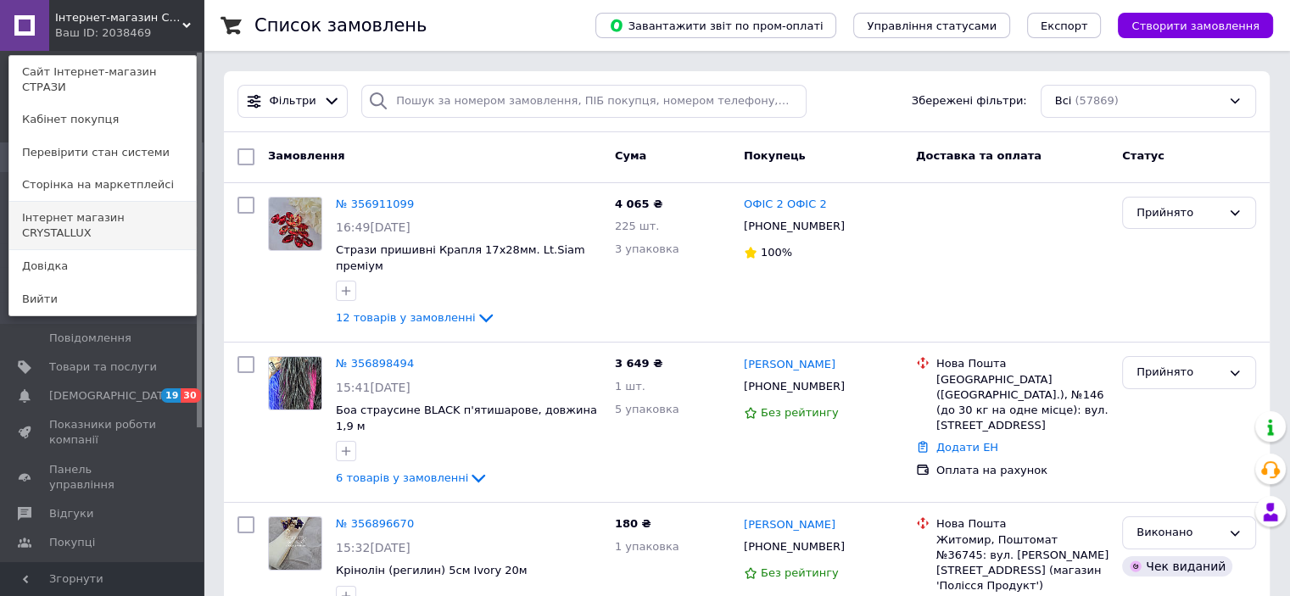
click at [140, 206] on link "Інтернет магазин CRYSTALLUX" at bounding box center [102, 225] width 187 height 47
